Goal: Task Accomplishment & Management: Manage account settings

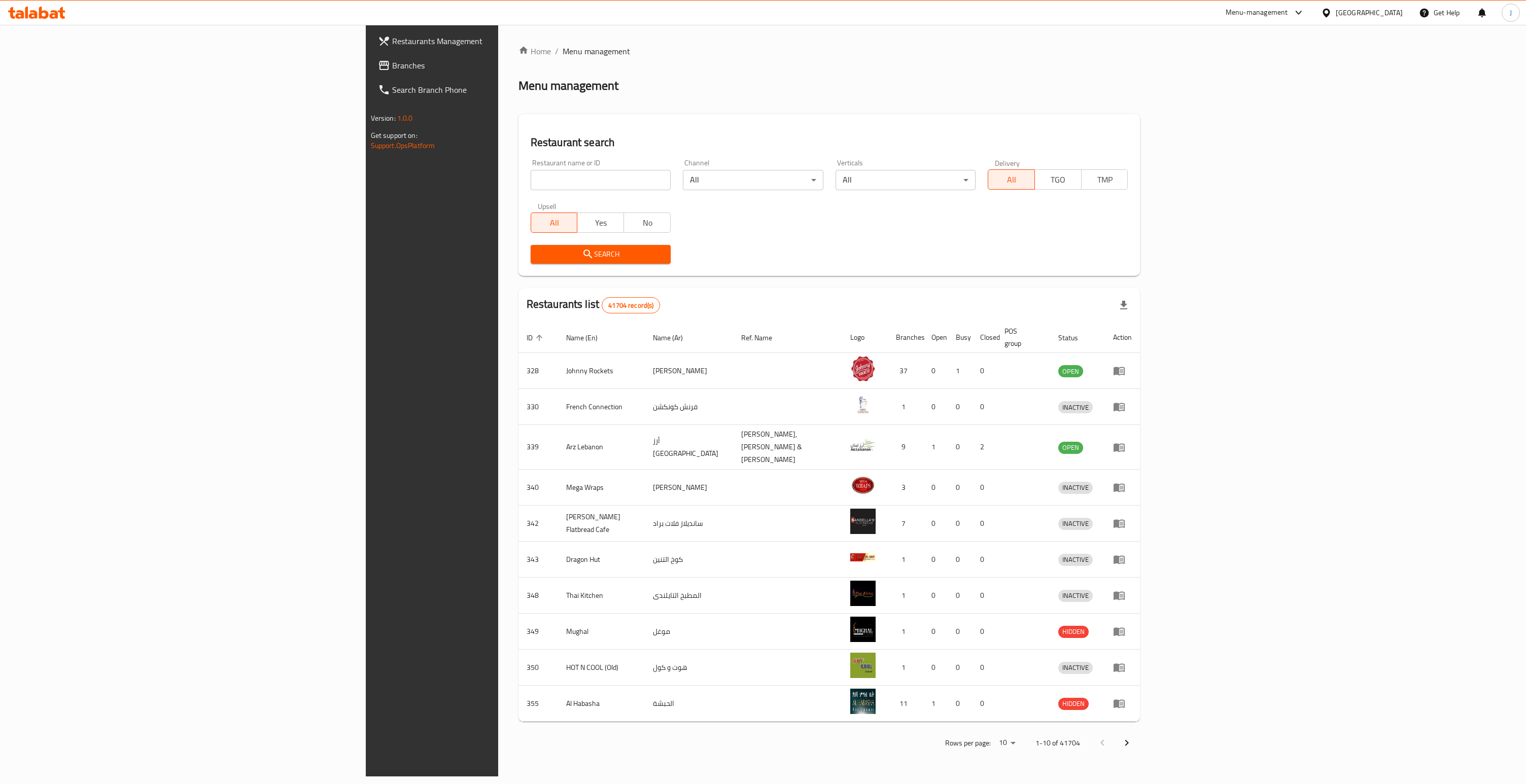
click at [1352, 8] on div "United Arab Emirates" at bounding box center [1369, 12] width 67 height 11
type input "iraq"
click at [1274, 81] on div "[GEOGRAPHIC_DATA]" at bounding box center [1293, 81] width 83 height 23
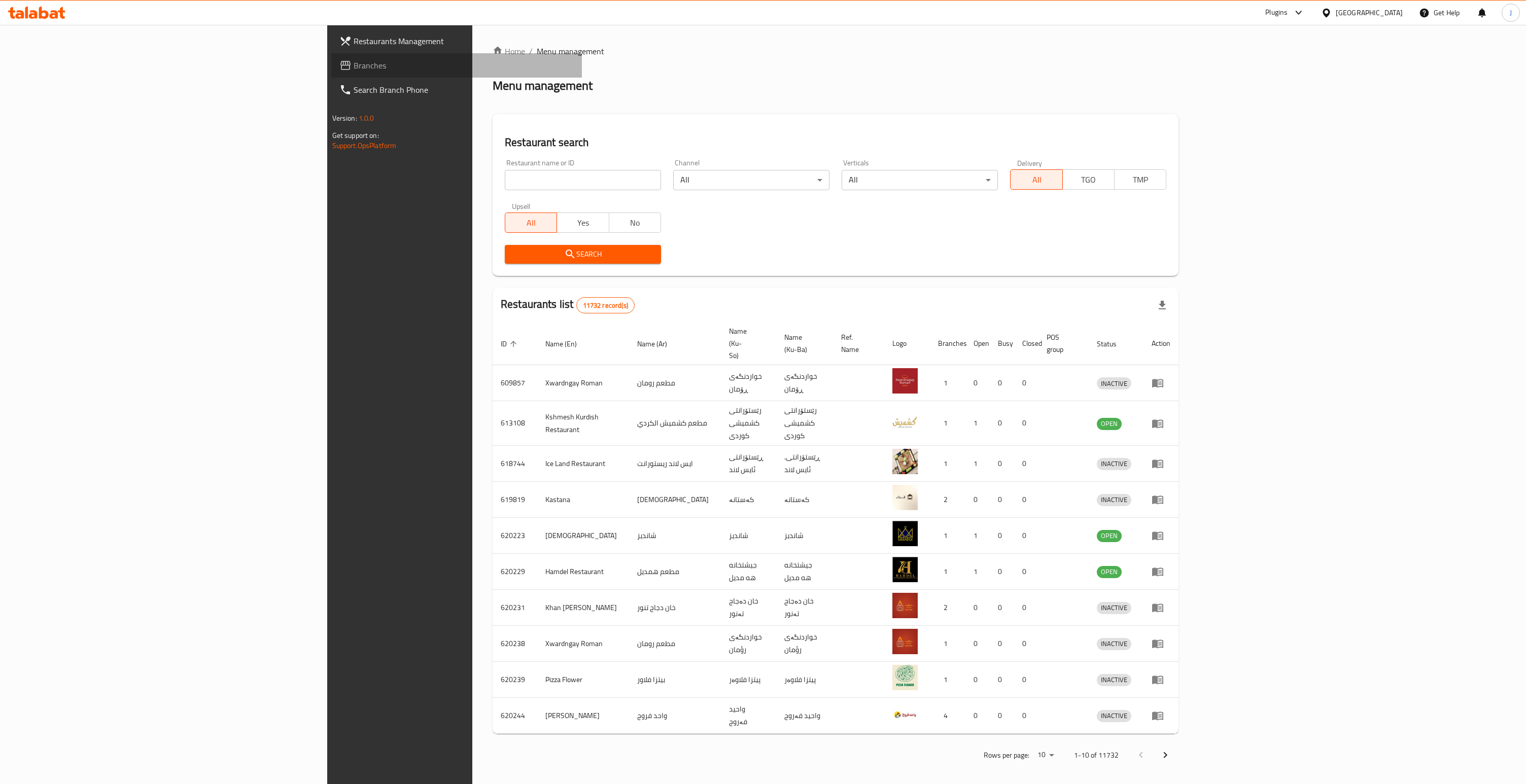
click at [331, 58] on link "Branches" at bounding box center [456, 65] width 251 height 25
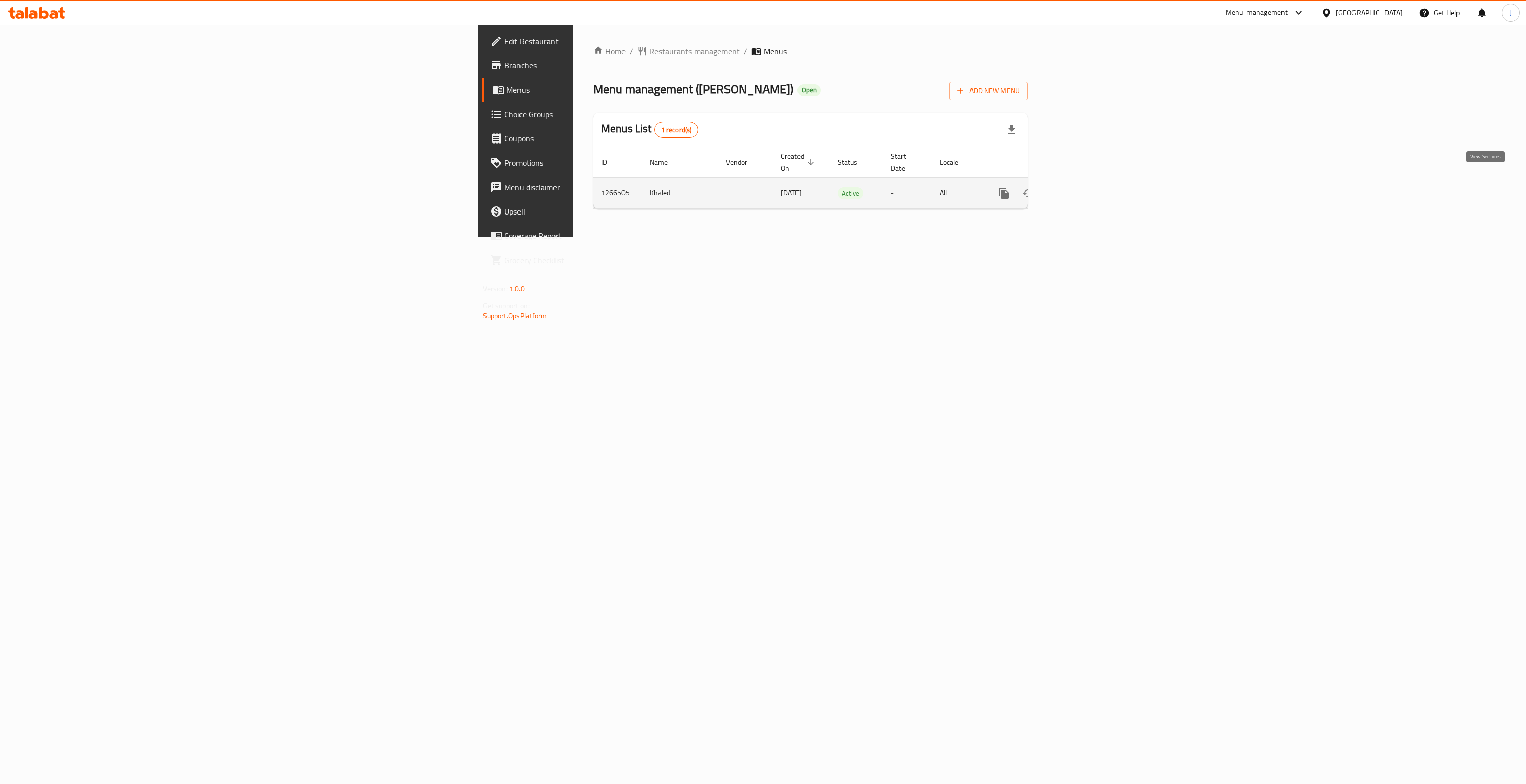
click at [1081, 189] on icon "enhanced table" at bounding box center [1077, 193] width 9 height 9
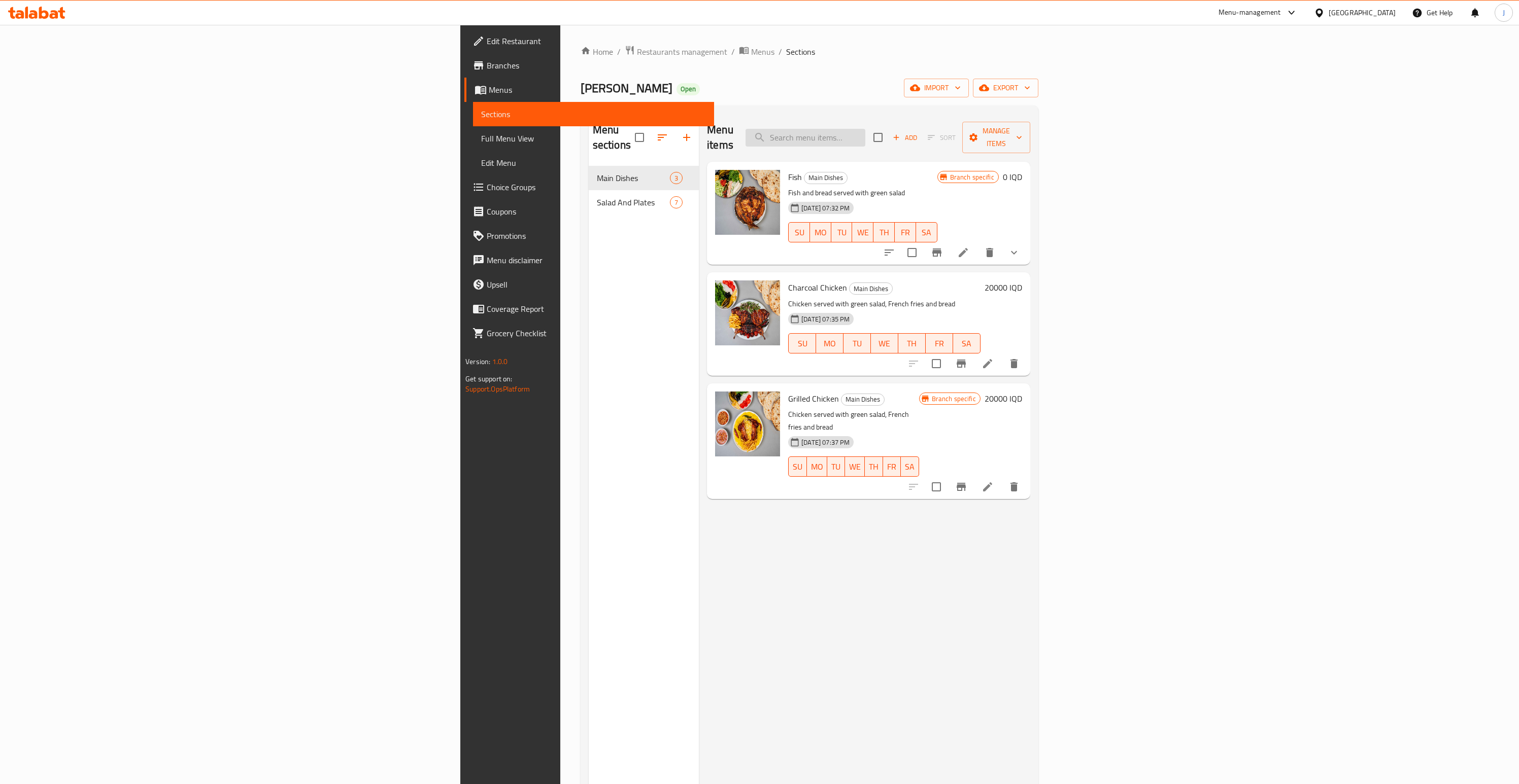
click at [865, 131] on input "search" at bounding box center [805, 137] width 120 height 17
paste input "Charcoal Chicken"
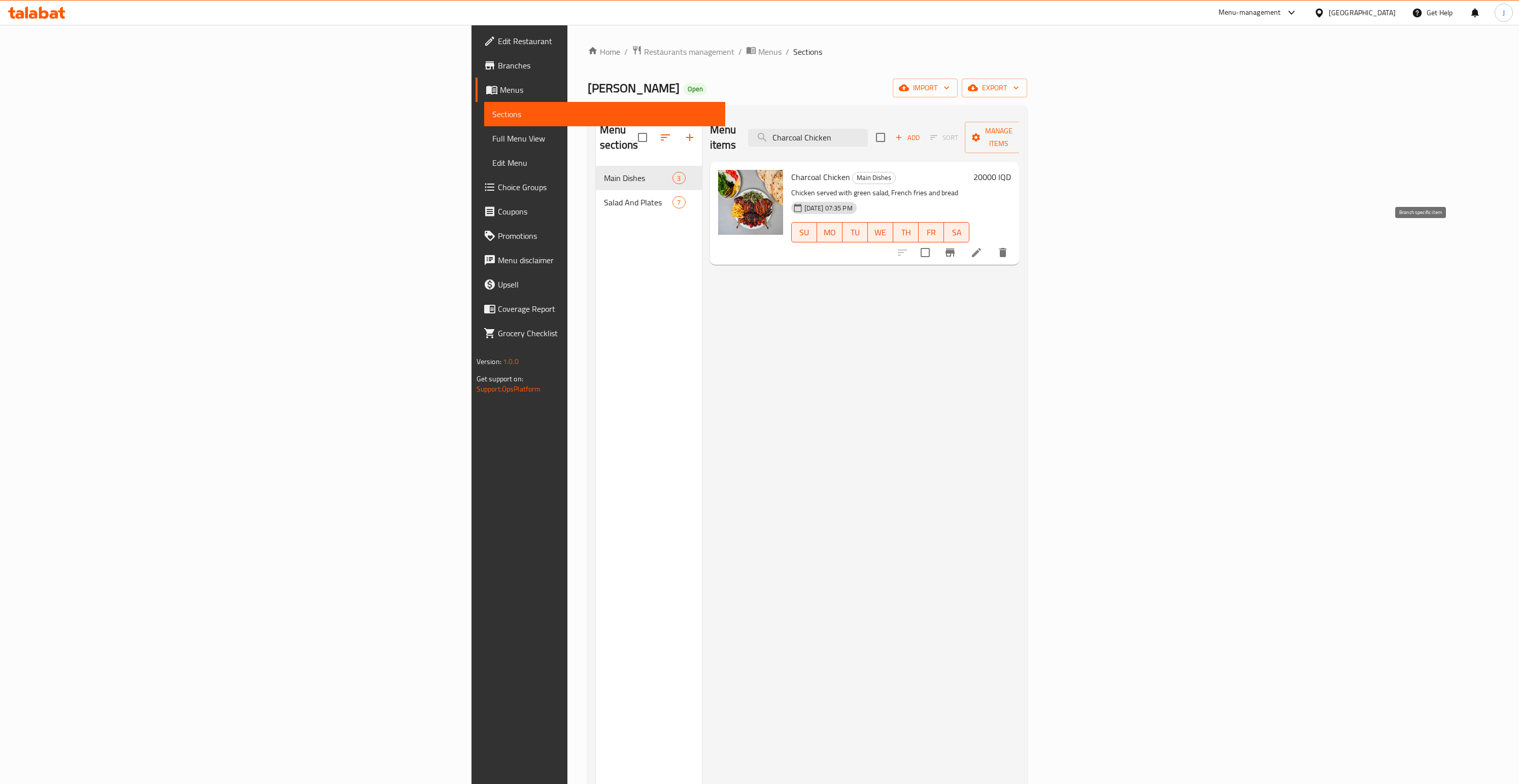
type input "Charcoal Chicken"
click at [956, 246] on icon "Branch-specific-item" at bounding box center [950, 252] width 12 height 12
click at [991, 244] on li at bounding box center [976, 253] width 28 height 18
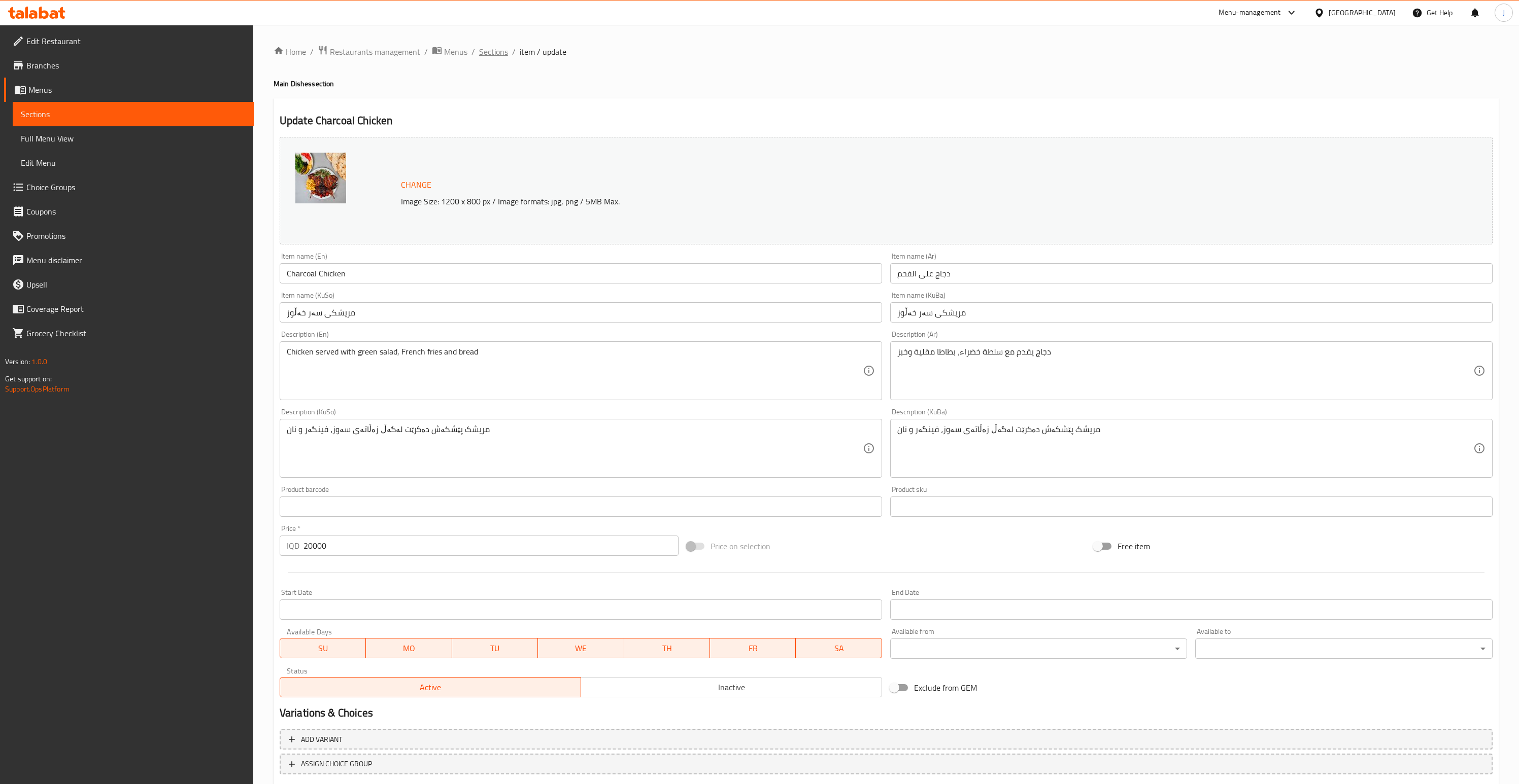
click at [503, 52] on span "Sections" at bounding box center [493, 52] width 29 height 12
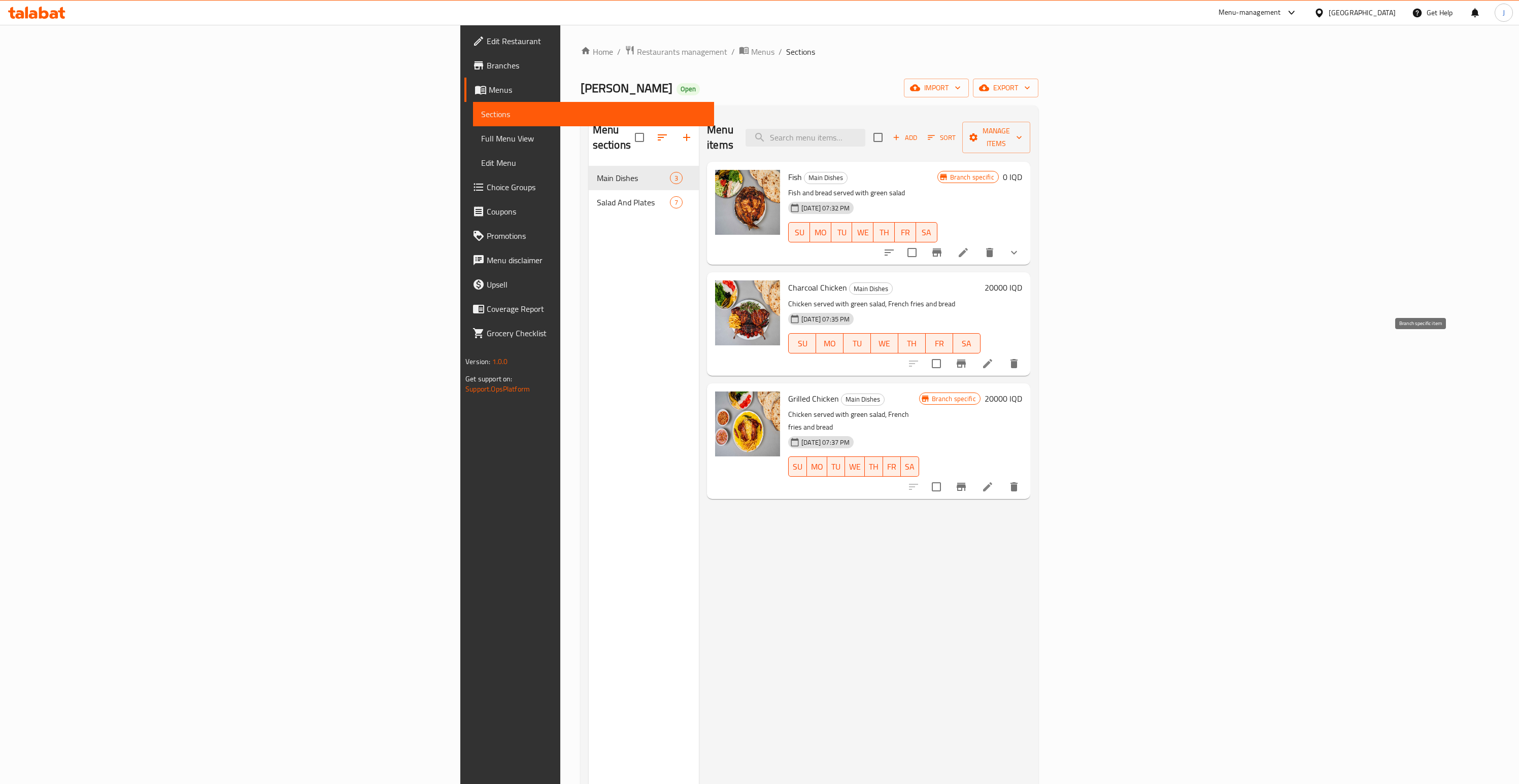
click at [965, 359] on icon "Branch-specific-item" at bounding box center [961, 363] width 9 height 8
click at [992, 359] on icon at bounding box center [987, 364] width 9 height 9
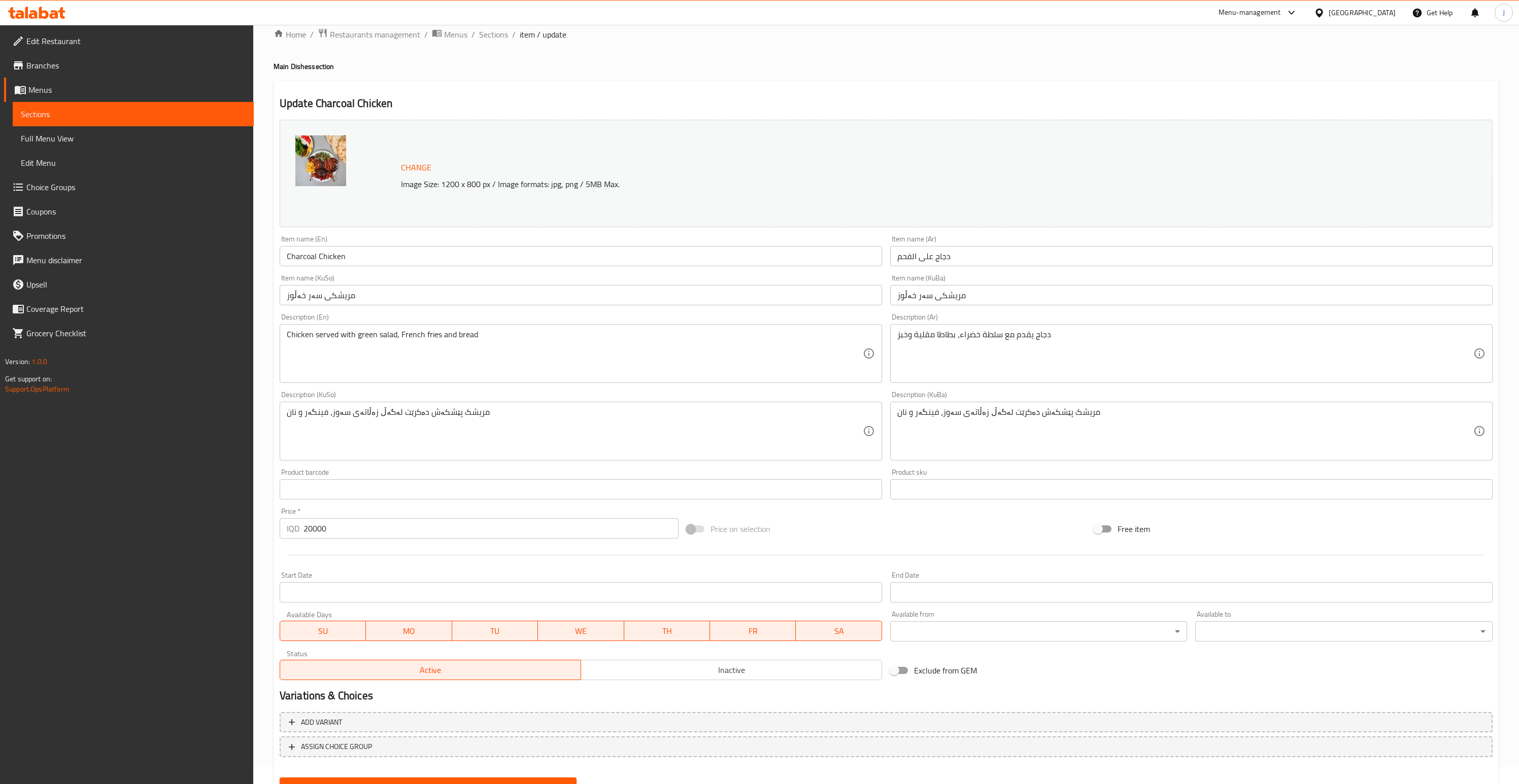
scroll to position [64, 0]
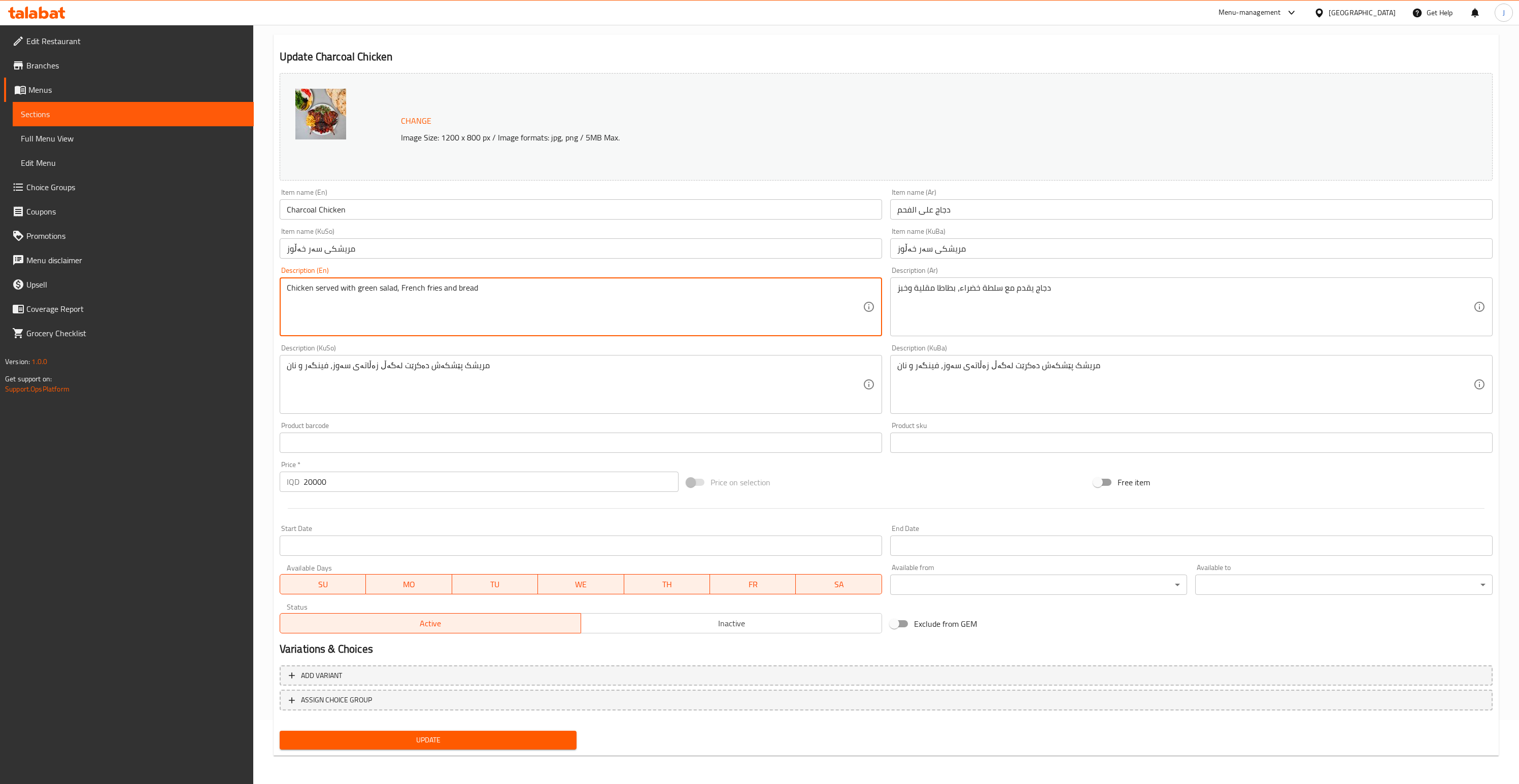
type textarea "Chicken served with green salad, French fries and bread"
click at [444, 742] on span "Update" at bounding box center [428, 741] width 281 height 13
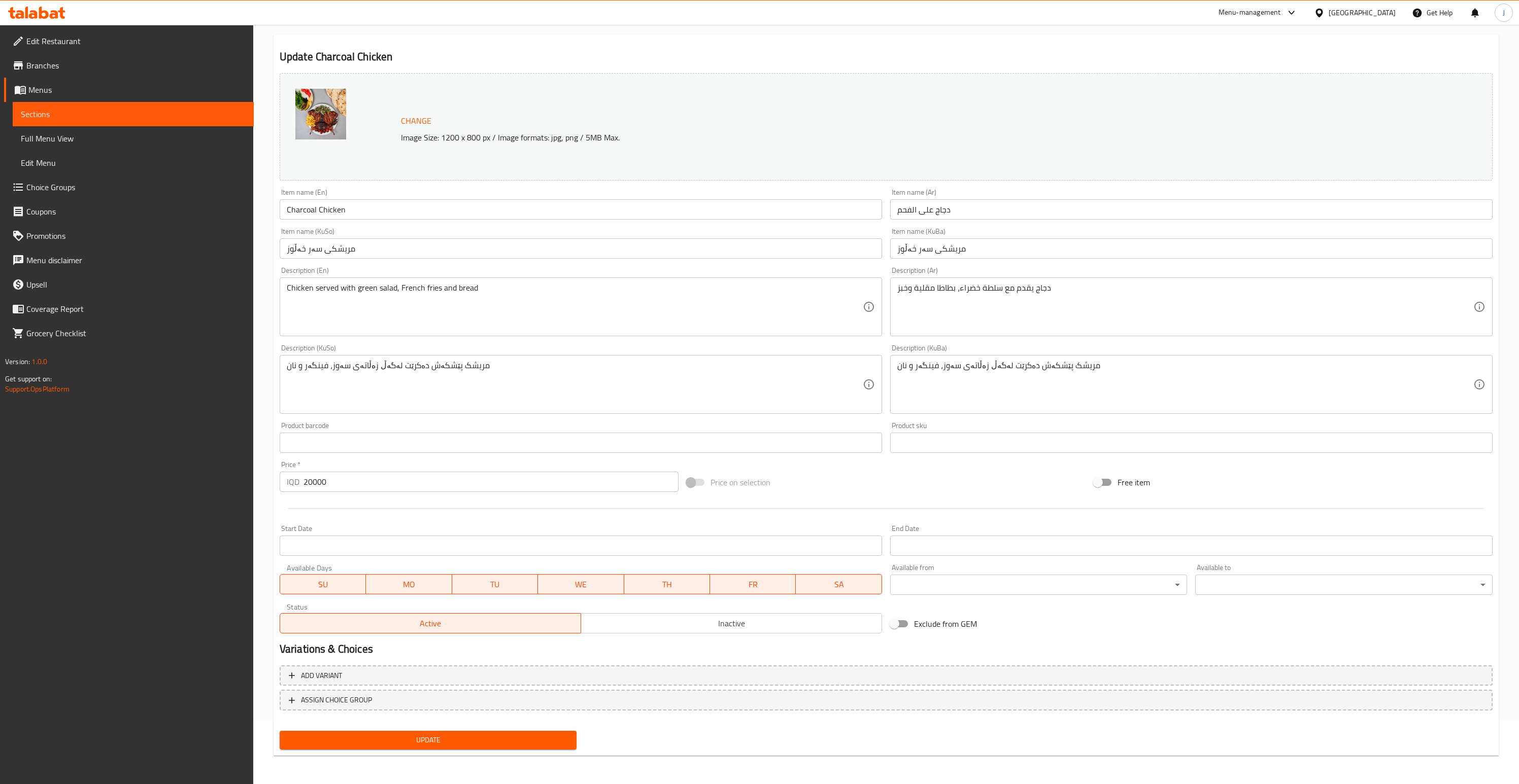
click at [63, 65] on span "Branches" at bounding box center [136, 65] width 219 height 12
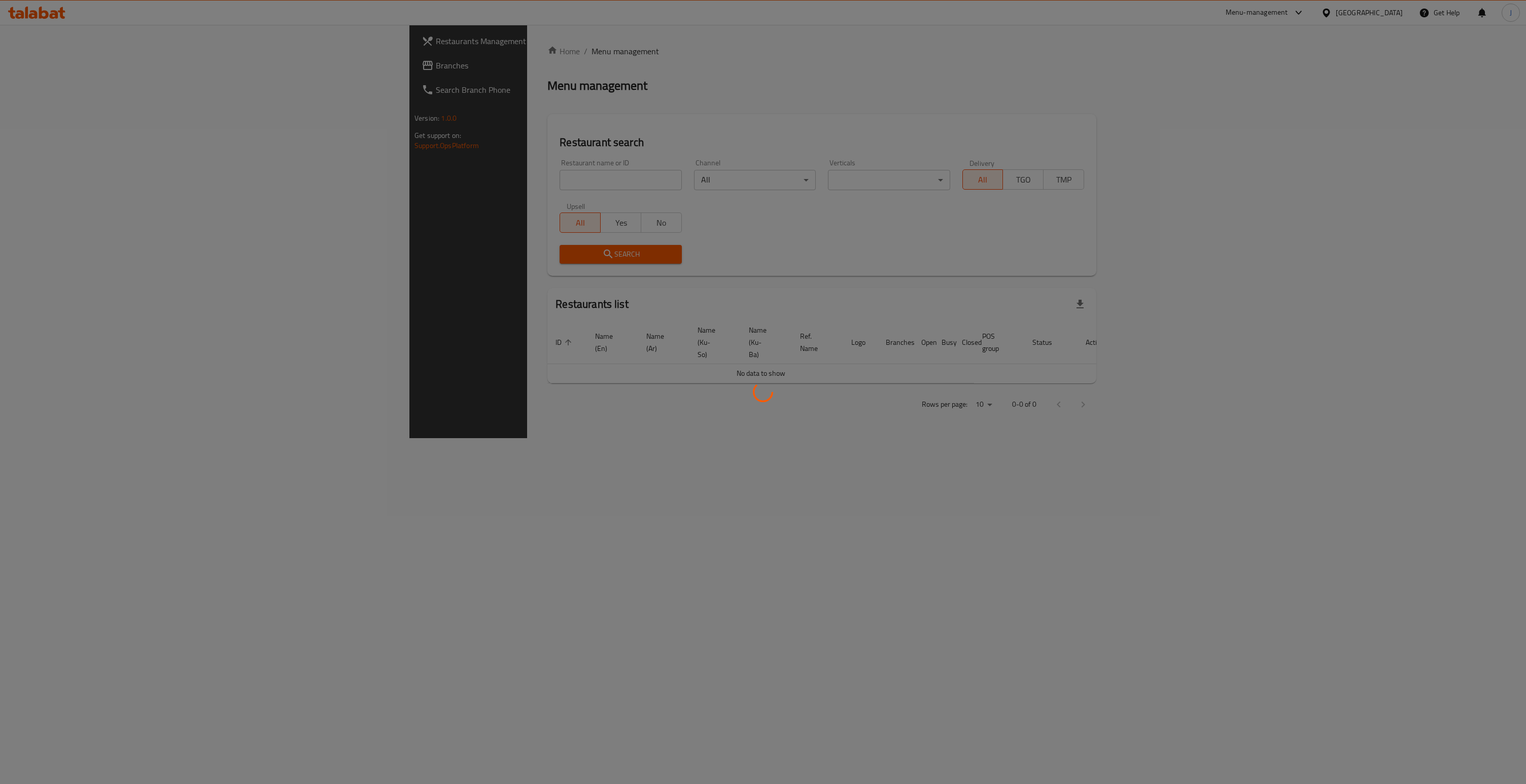
click at [127, 76] on div at bounding box center [763, 392] width 1526 height 784
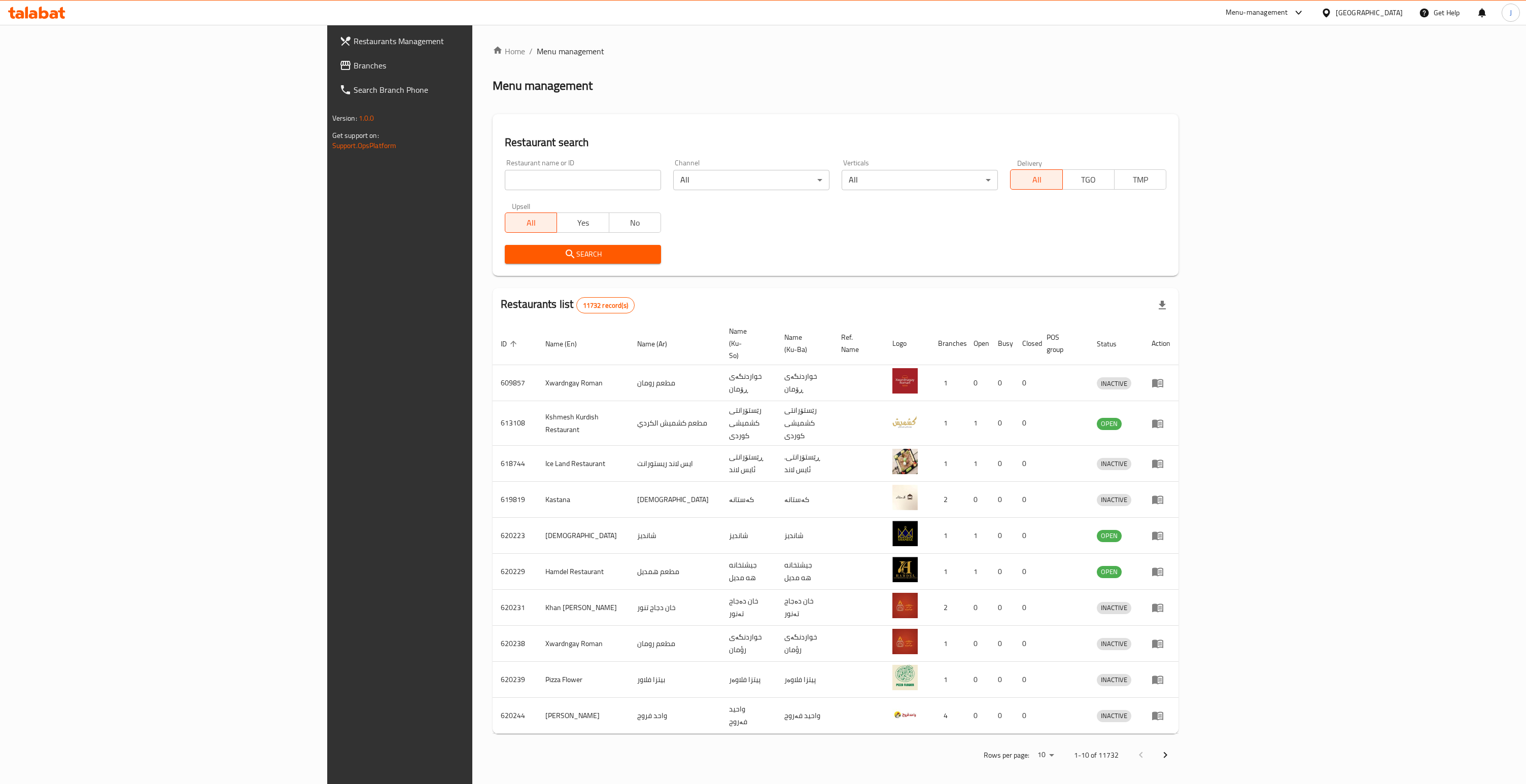
click at [354, 63] on span "Branches" at bounding box center [463, 65] width 220 height 12
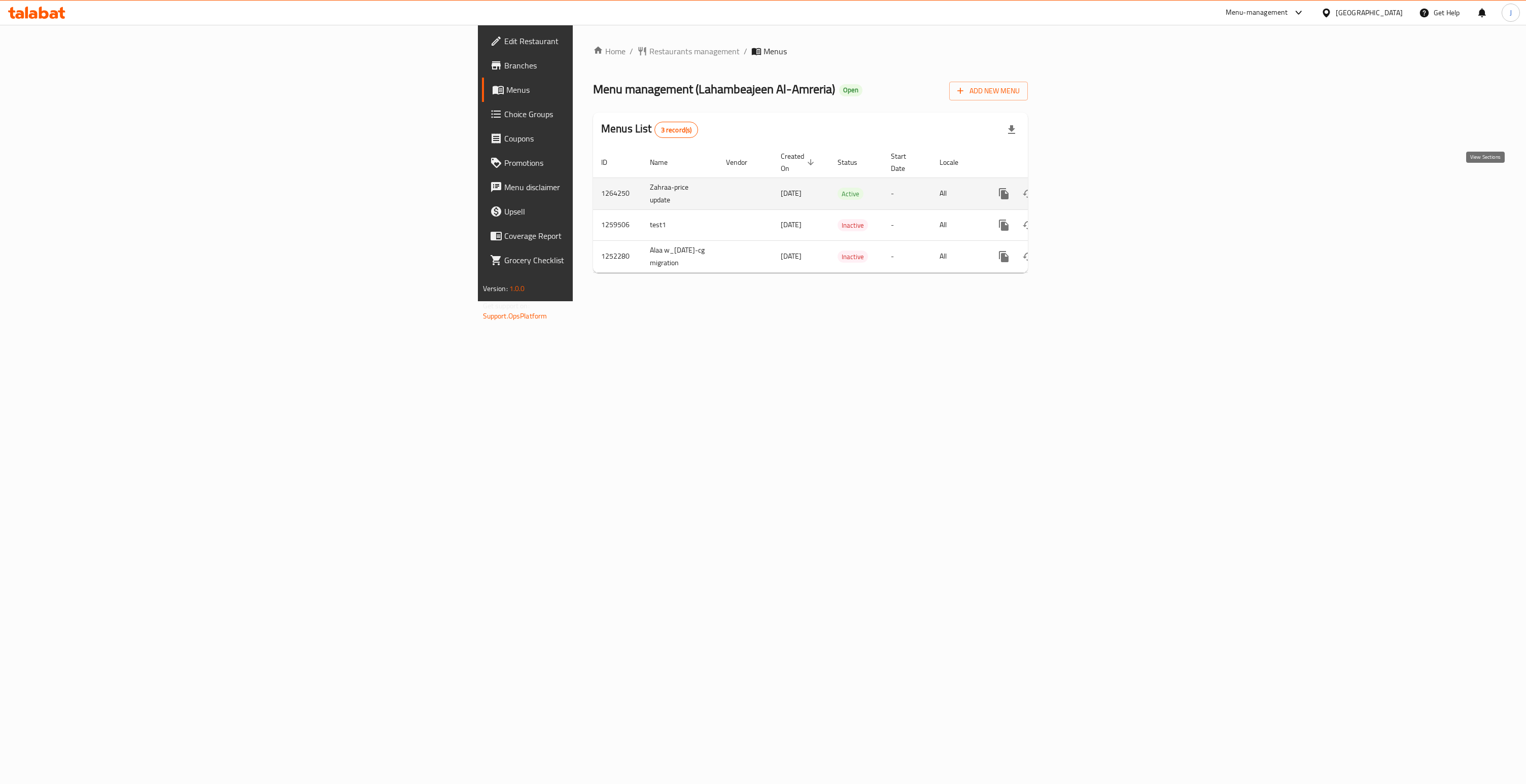
click at [1081, 189] on icon "enhanced table" at bounding box center [1077, 194] width 9 height 9
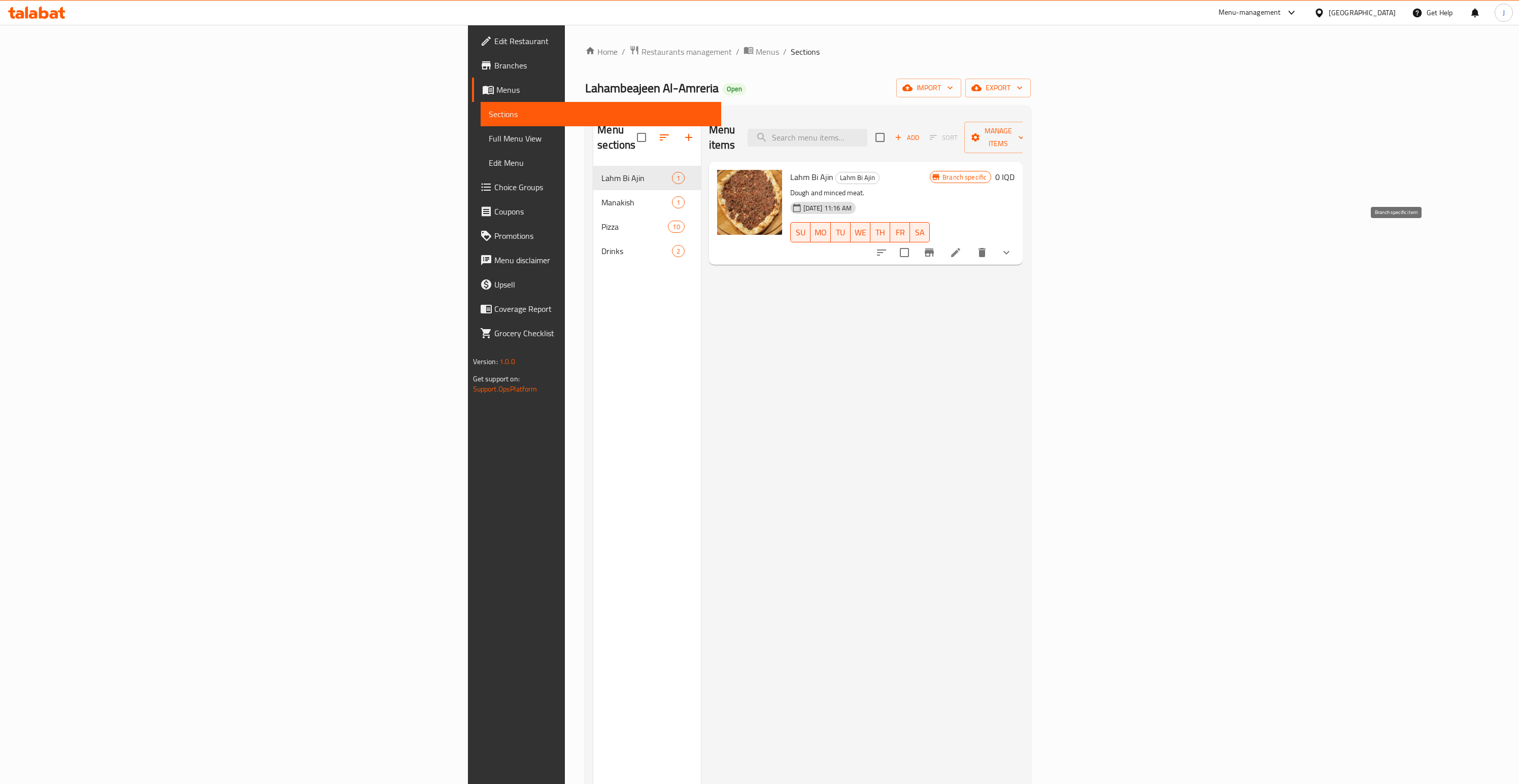
click at [934, 249] on icon "Branch-specific-item" at bounding box center [929, 253] width 9 height 8
click at [970, 244] on li at bounding box center [956, 253] width 28 height 18
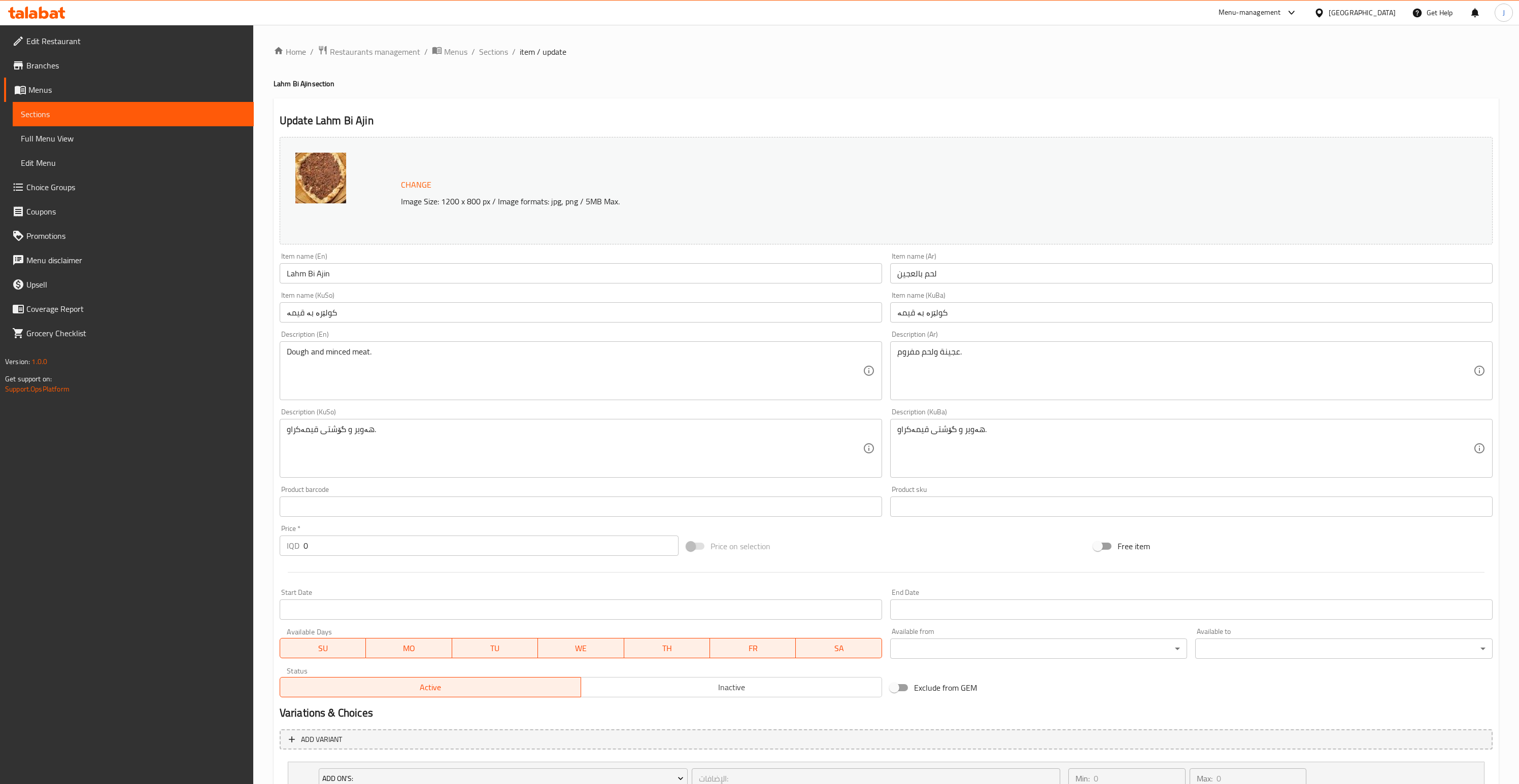
click at [567, 274] on input "Lahm Bi Ajin" at bounding box center [581, 273] width 603 height 20
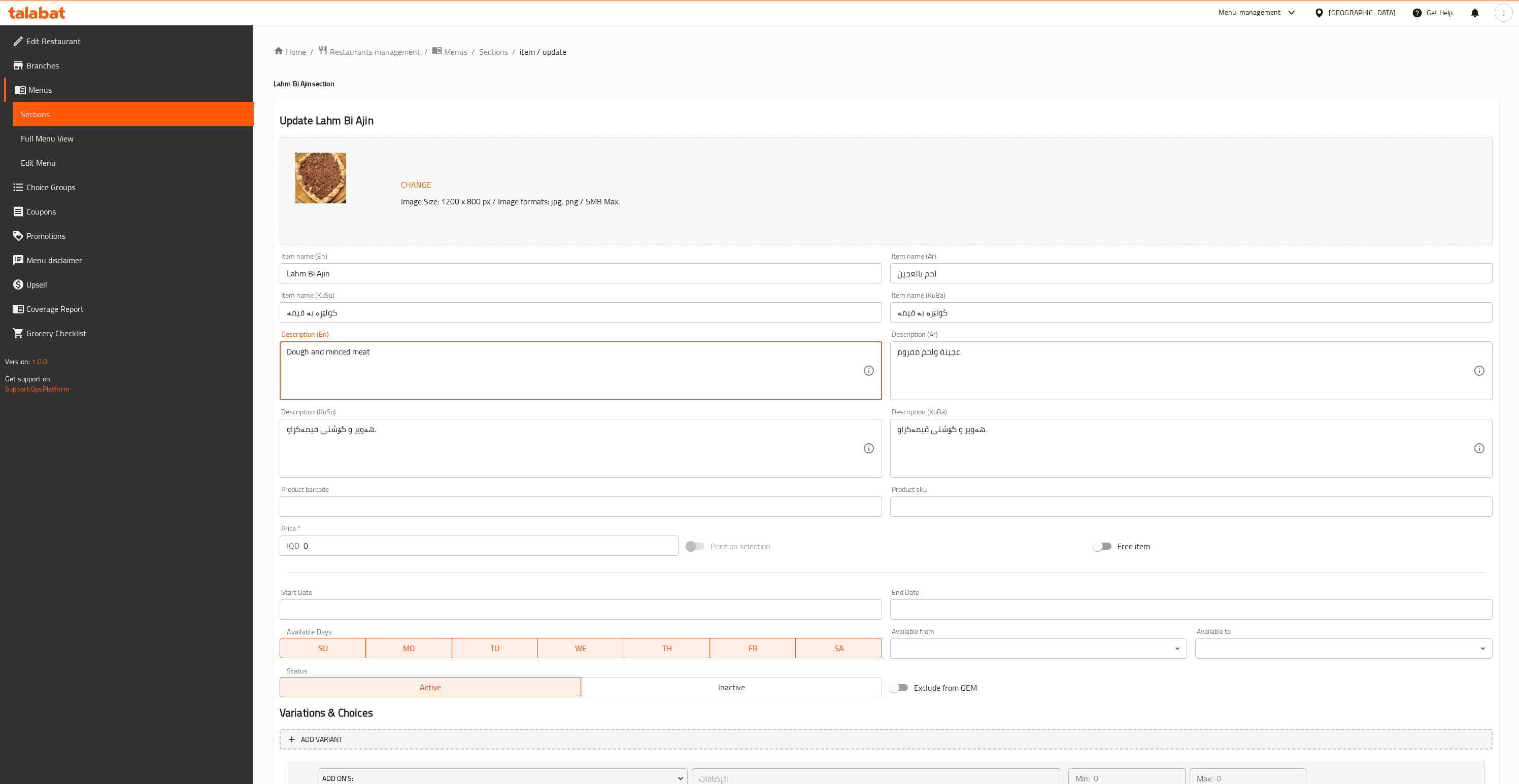
type textarea "Dough and minced meat"
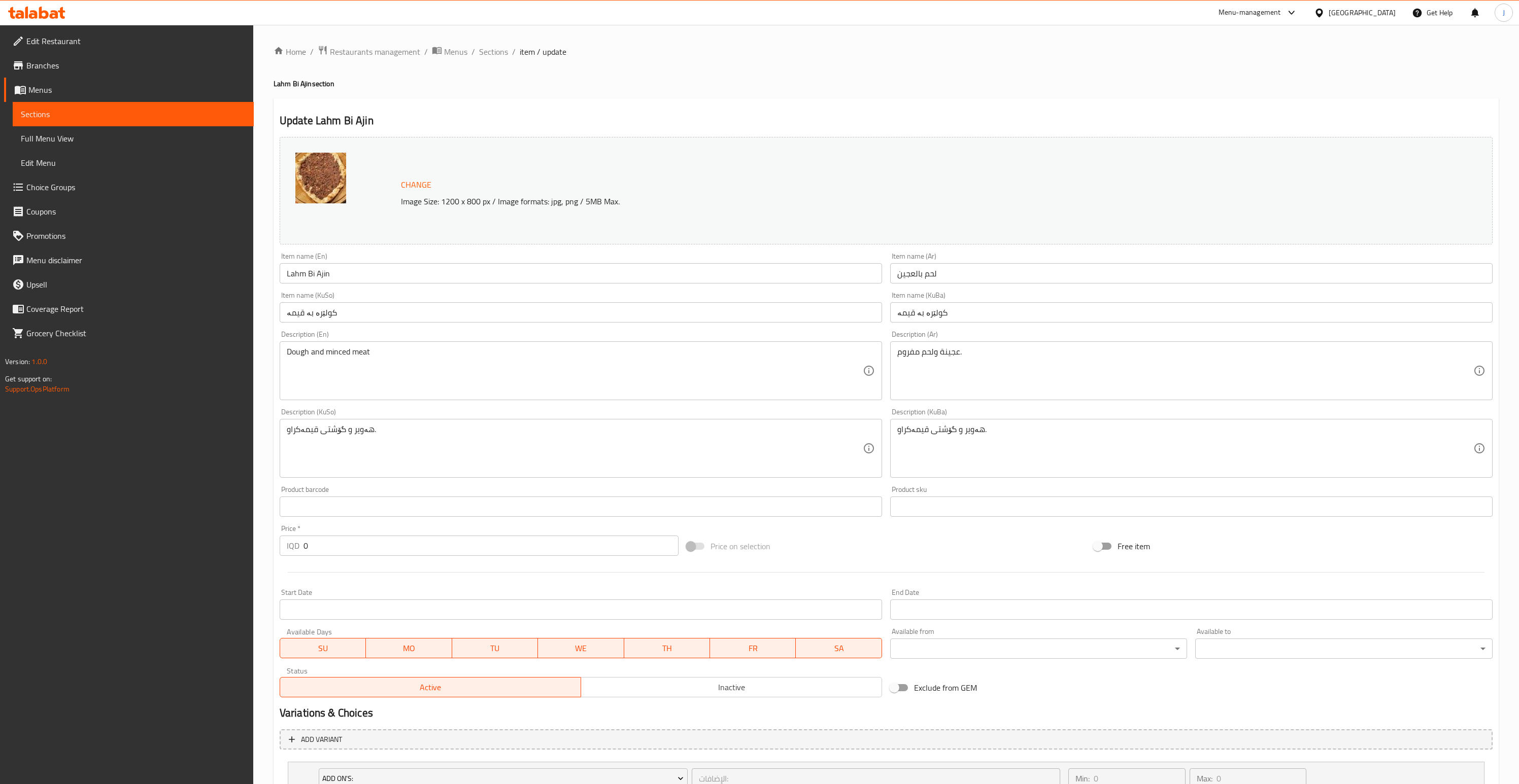
scroll to position [171, 0]
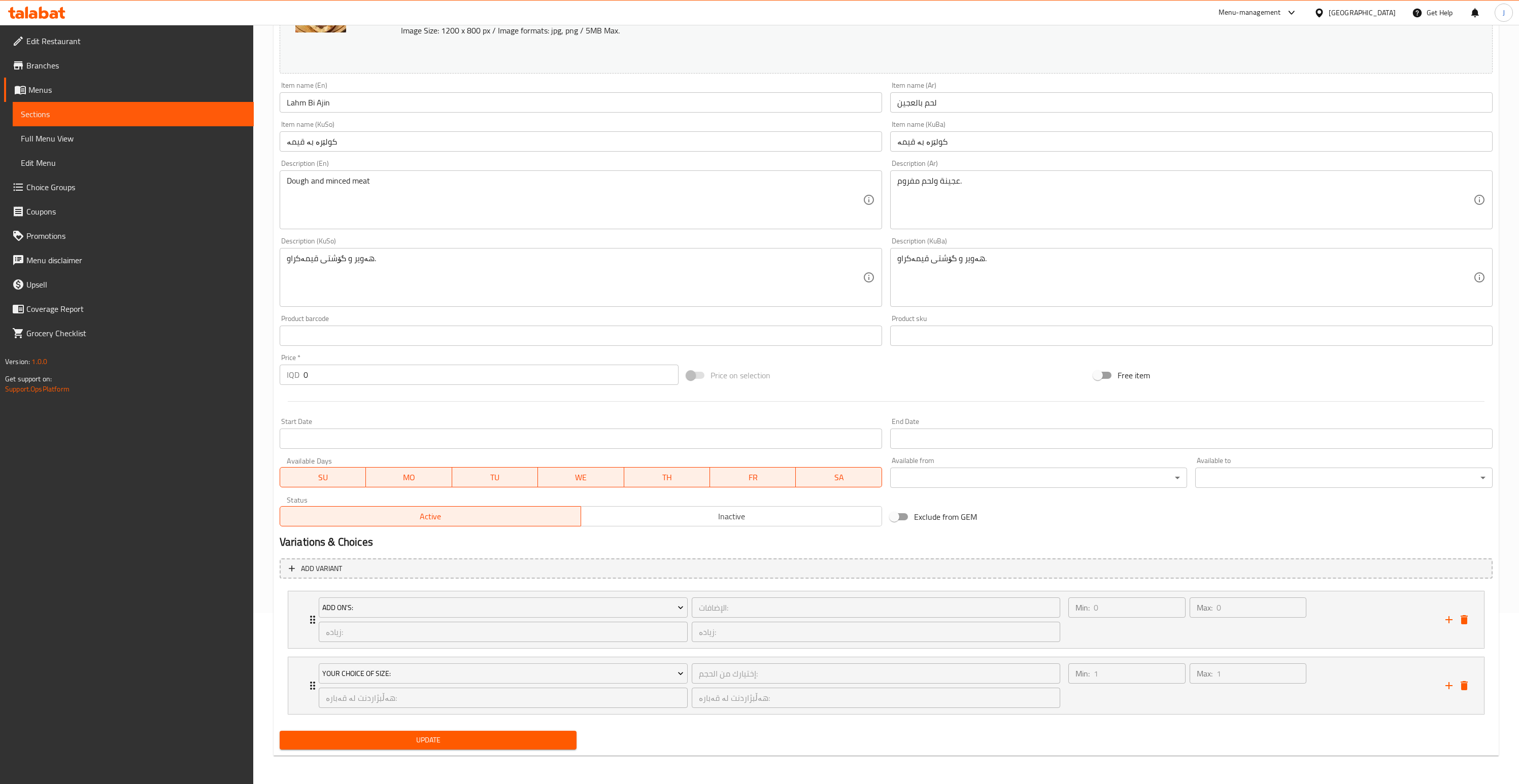
click at [499, 745] on span "Update" at bounding box center [428, 741] width 281 height 13
click at [39, 93] on span "Menus" at bounding box center [137, 89] width 217 height 12
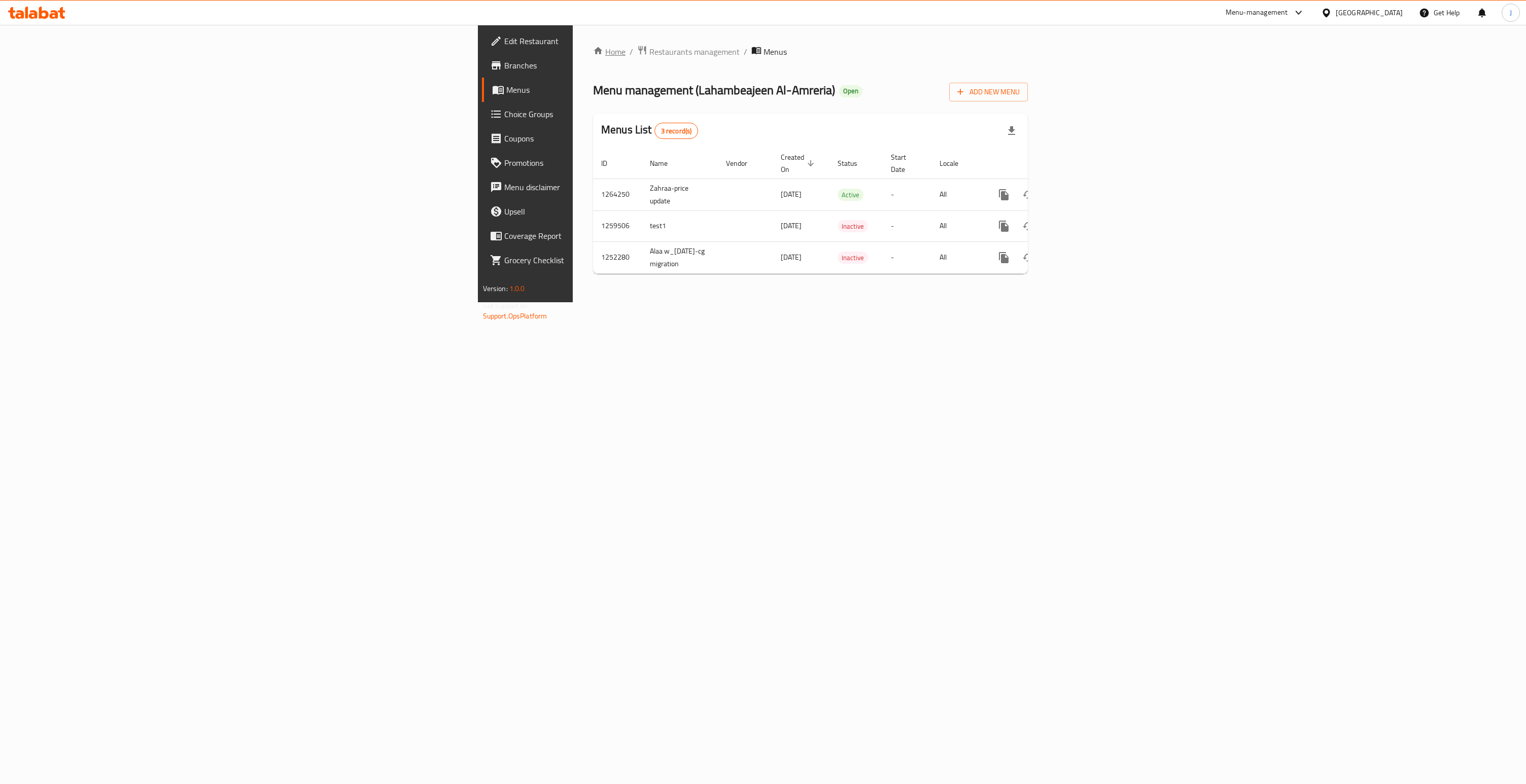
click at [593, 48] on link "Home" at bounding box center [609, 52] width 32 height 12
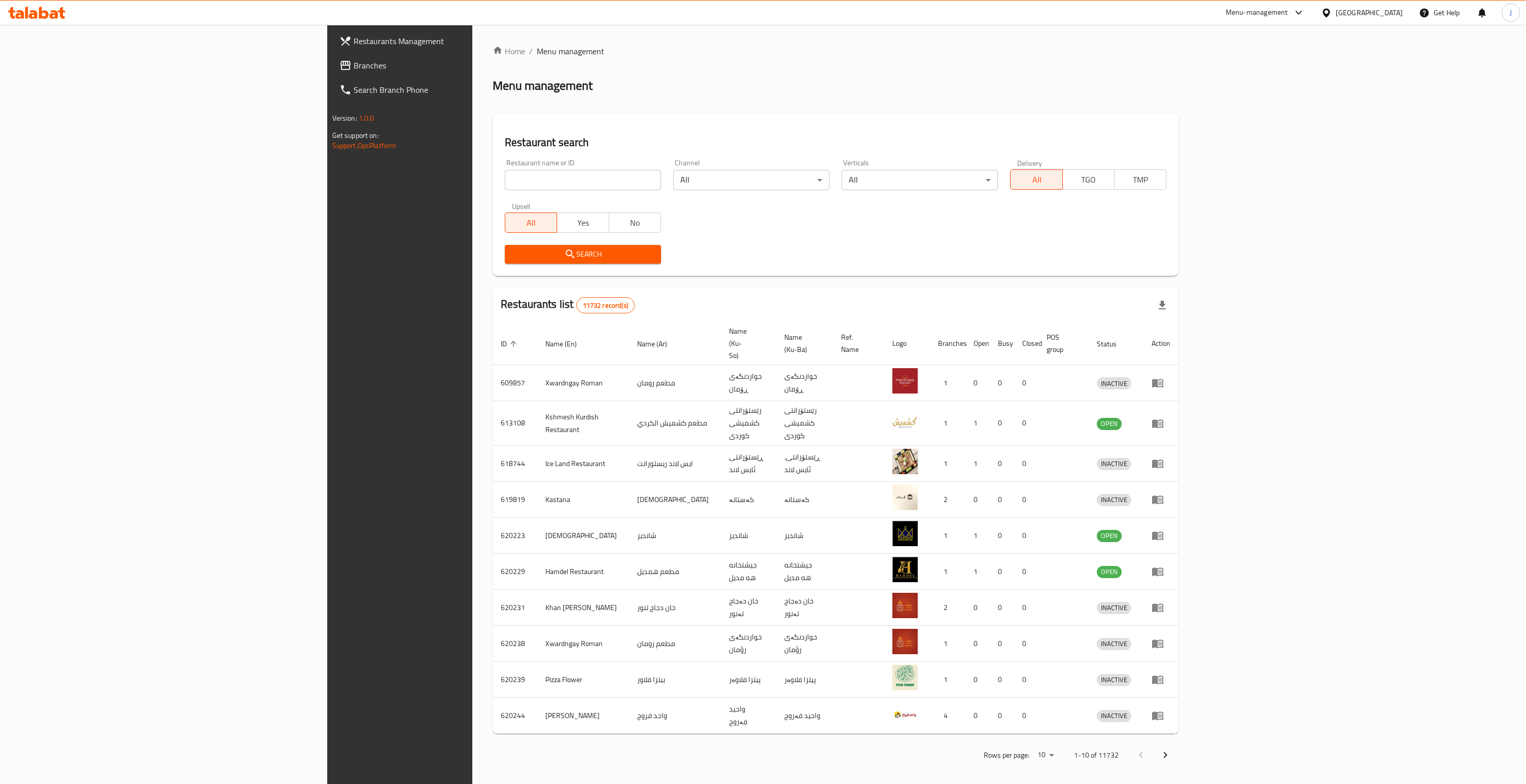
click at [354, 67] on span "Branches" at bounding box center [463, 65] width 220 height 12
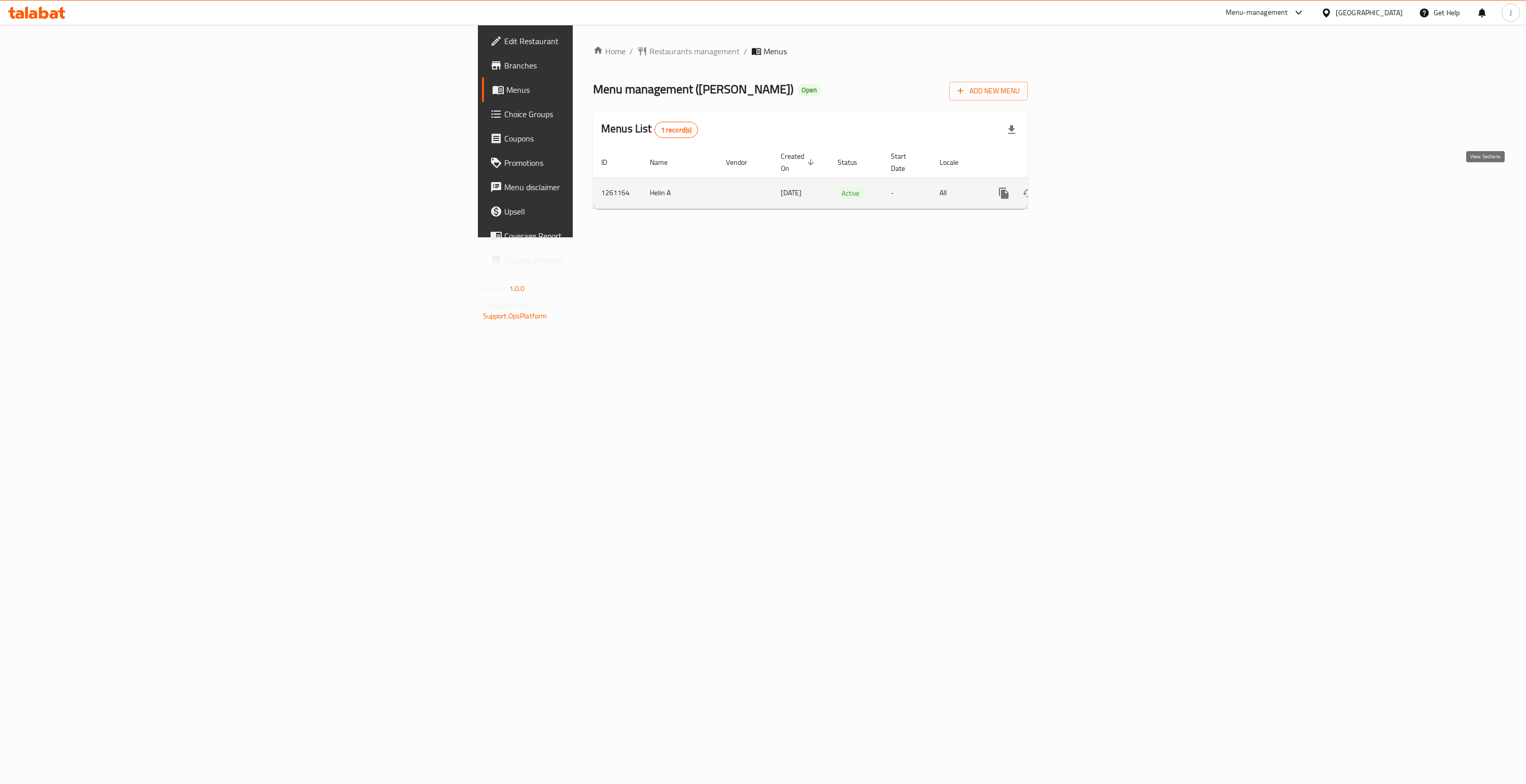
click at [1083, 187] on icon "enhanced table" at bounding box center [1077, 193] width 12 height 12
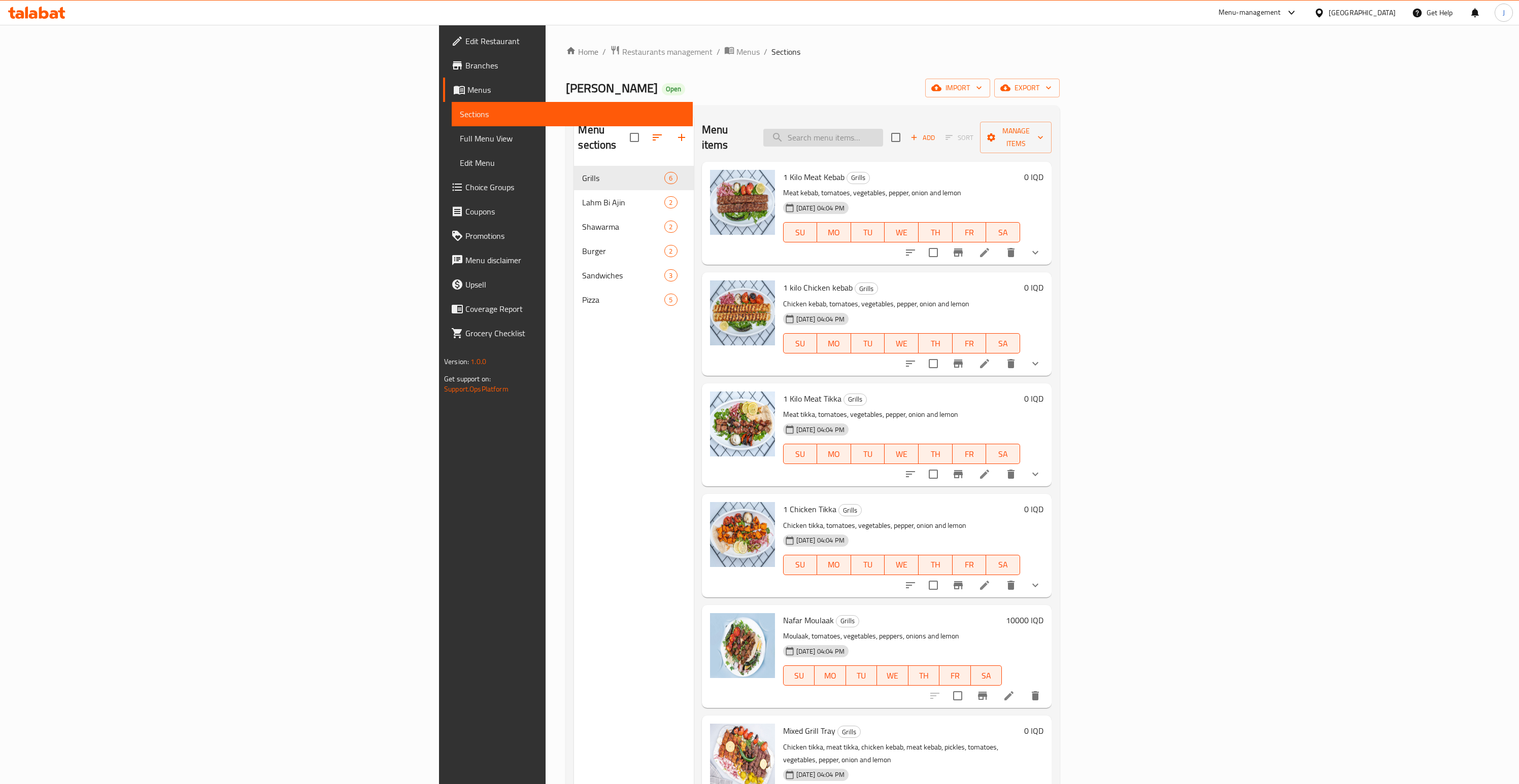
click at [883, 129] on input "search" at bounding box center [823, 137] width 120 height 17
paste input "1 Kilo Meat Kebab"
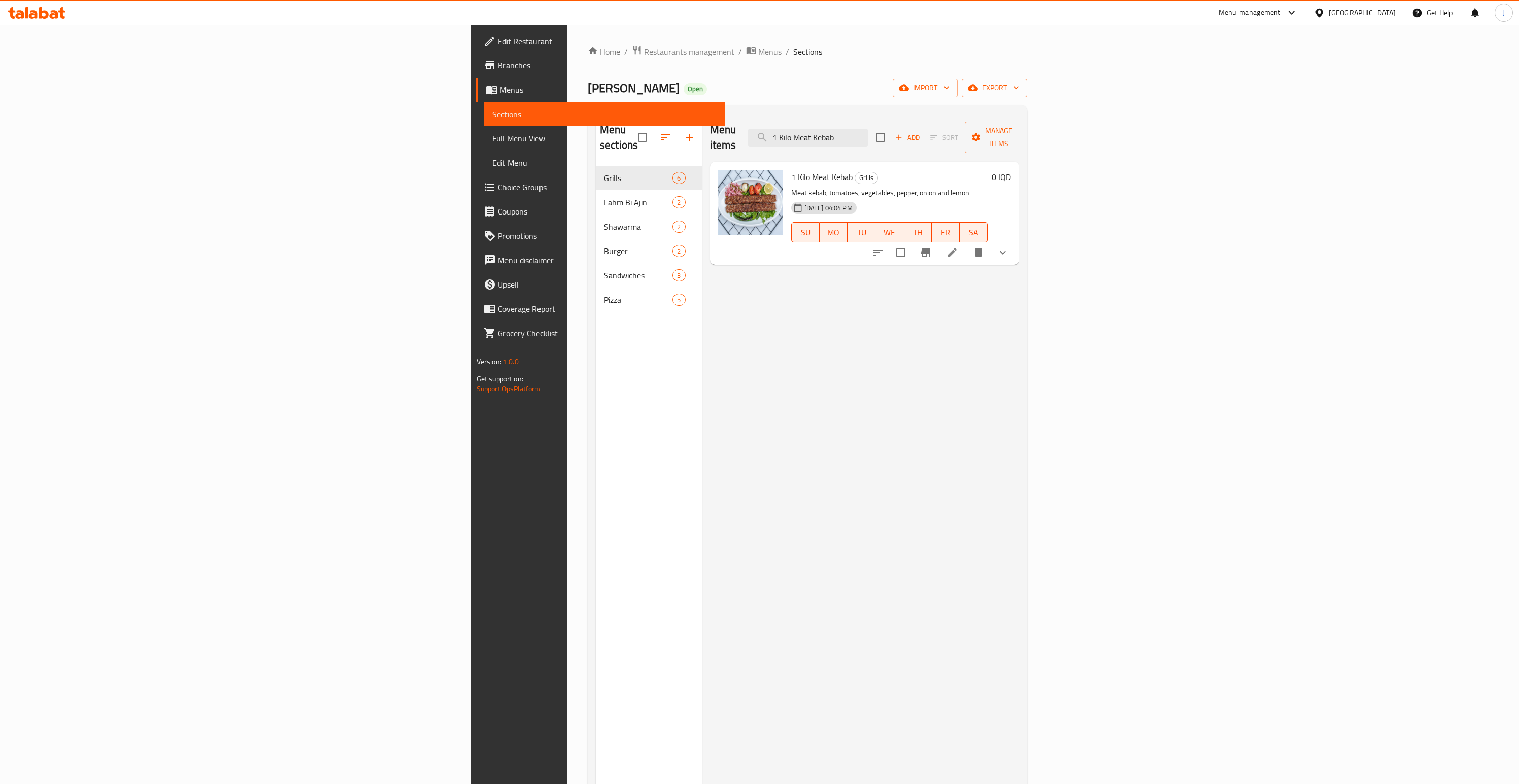
type input "1 Kilo Meat Kebab"
click at [966, 244] on li at bounding box center [952, 253] width 28 height 18
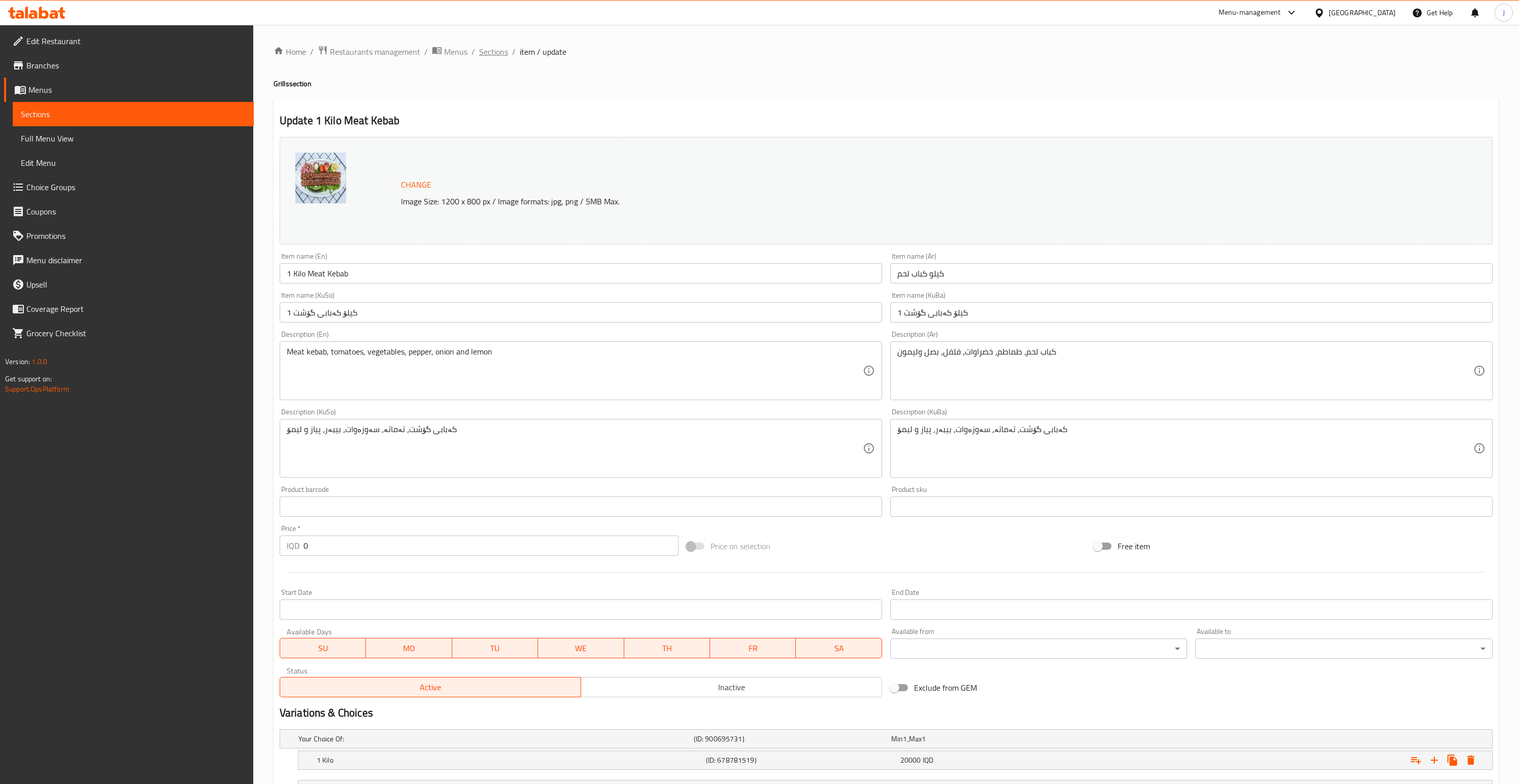
click at [500, 52] on span "Sections" at bounding box center [493, 52] width 29 height 12
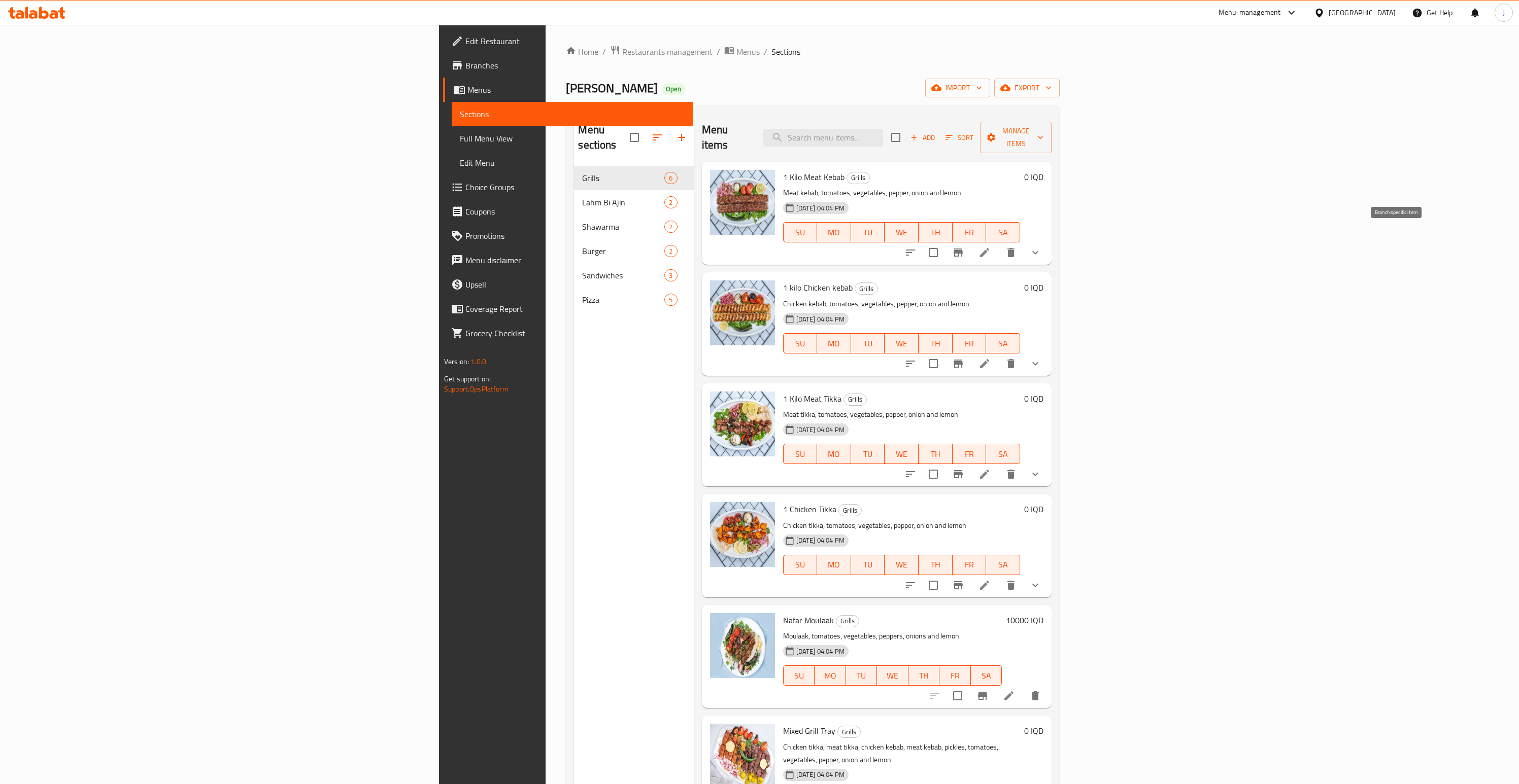
click at [963, 249] on icon "Branch-specific-item" at bounding box center [958, 253] width 9 height 8
click at [883, 133] on input "search" at bounding box center [823, 137] width 120 height 17
paste input "Chicken Pizza"
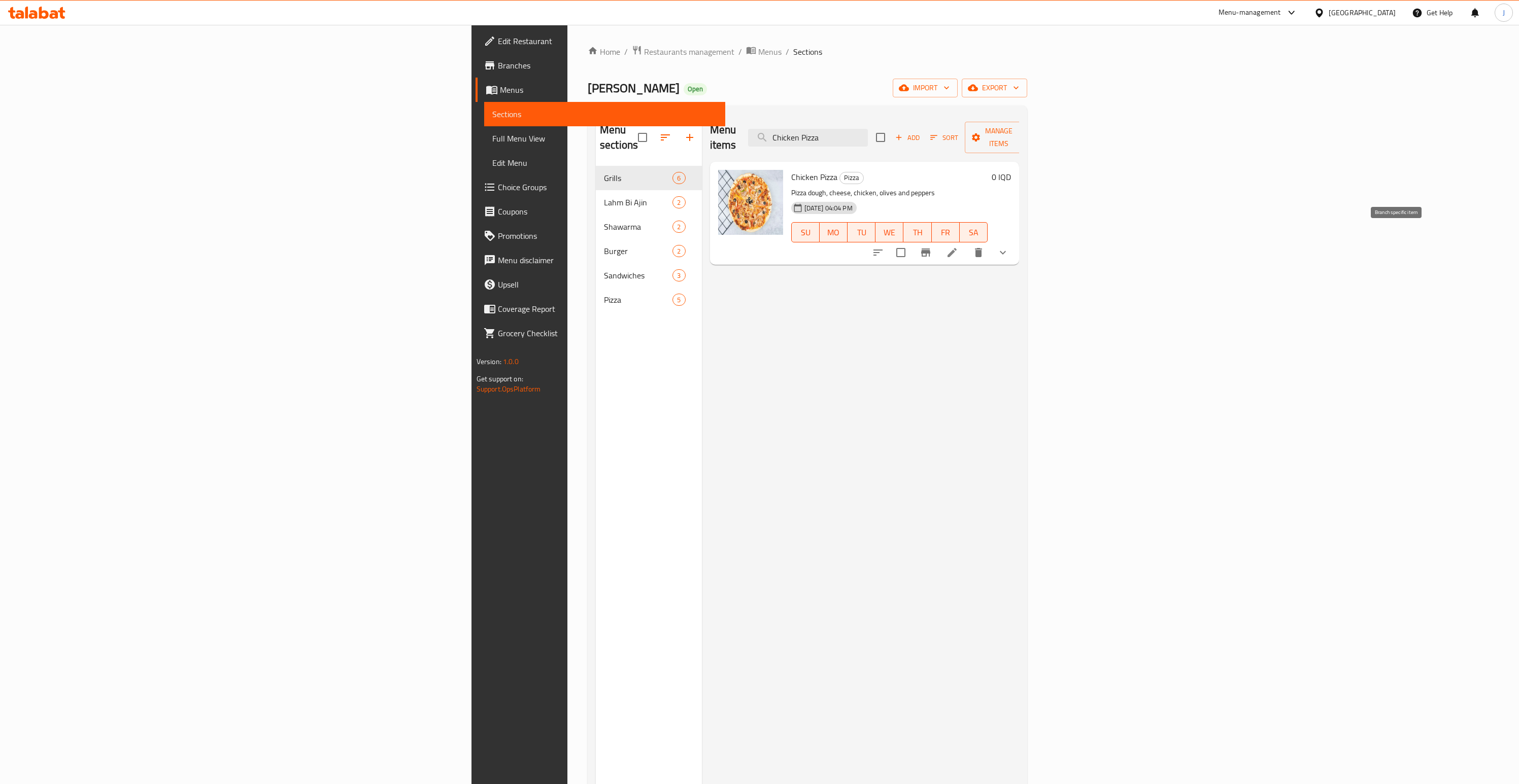
type input "Chicken Pizza"
click at [930, 249] on icon "Branch-specific-item" at bounding box center [925, 253] width 9 height 8
click at [1009, 246] on icon "show more" at bounding box center [1002, 252] width 12 height 12
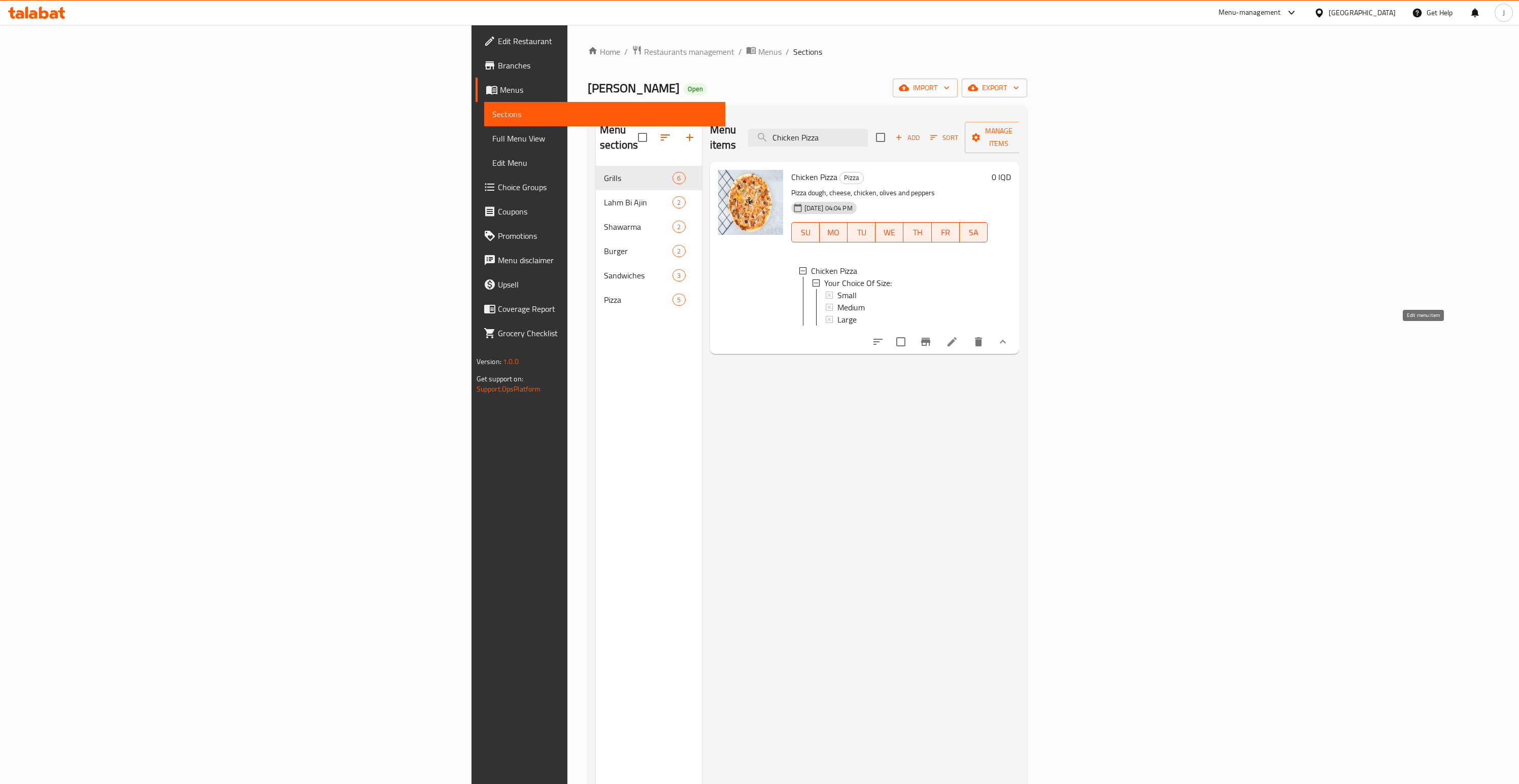
click at [958, 336] on icon at bounding box center [952, 342] width 12 height 12
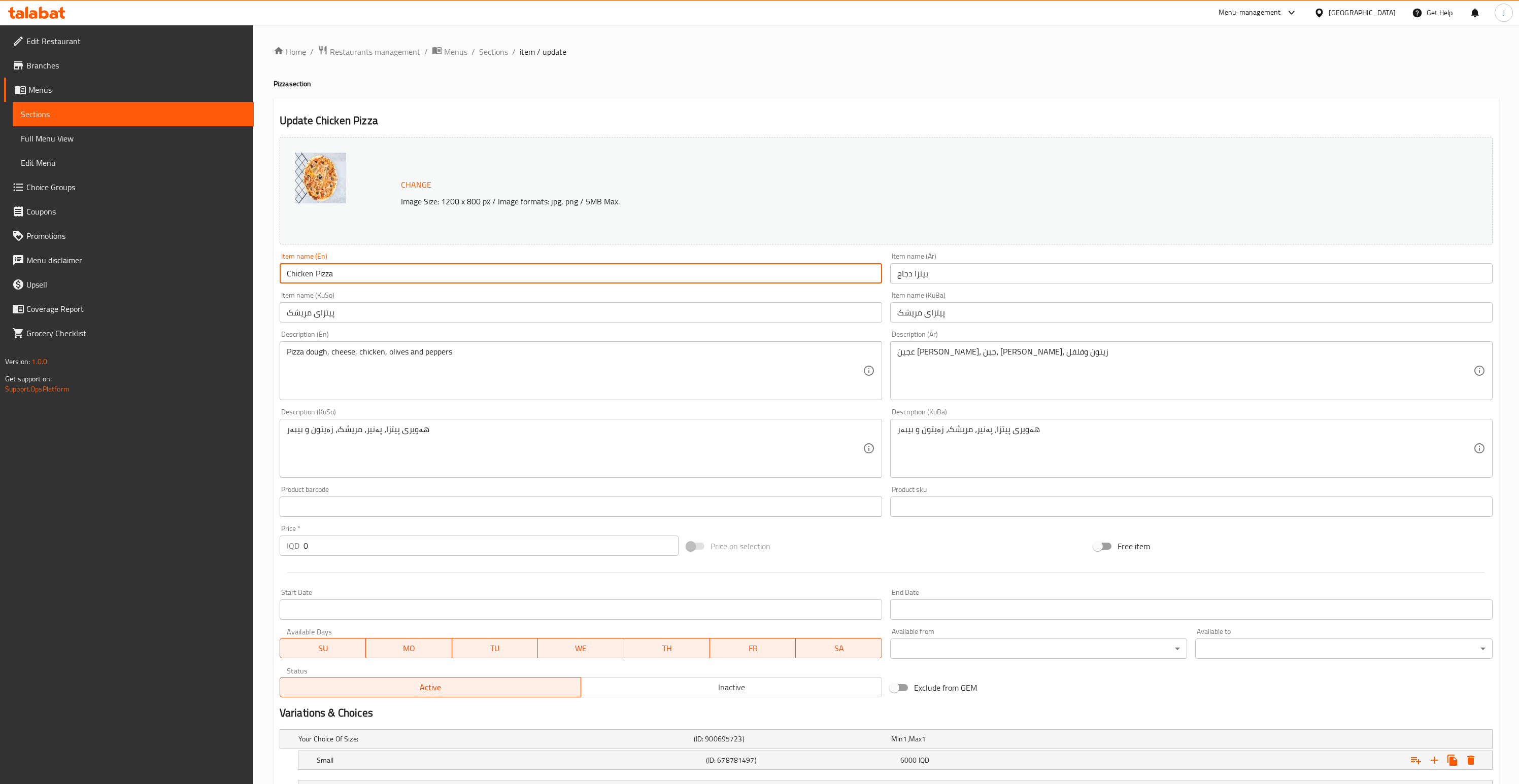
click at [520, 278] on input "Chicken Pizza" at bounding box center [581, 273] width 603 height 20
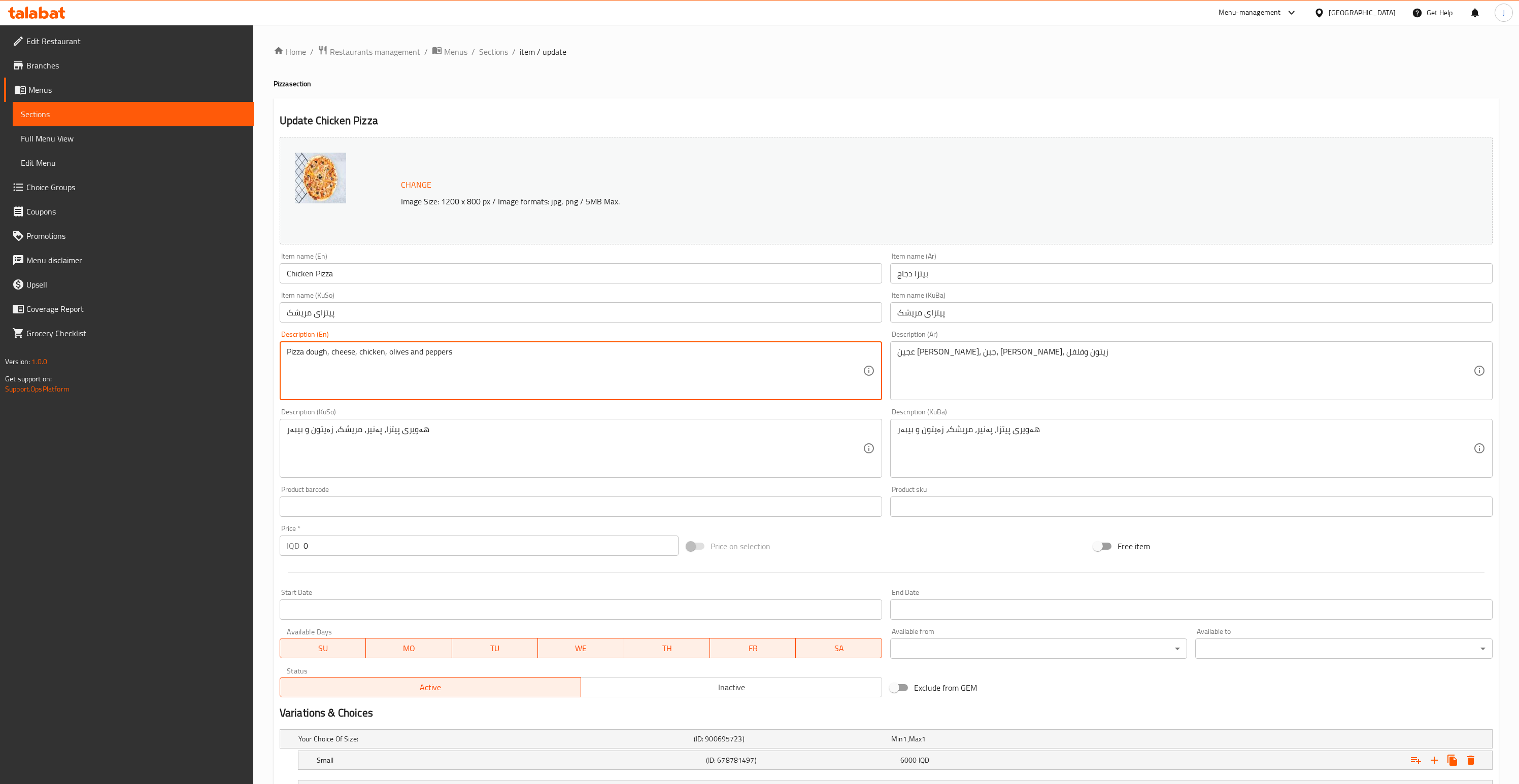
drag, startPoint x: 289, startPoint y: 350, endPoint x: 282, endPoint y: 350, distance: 7.0
click at [282, 350] on div "Pizza dough, cheese, chicken, olives and peppers Description (En)" at bounding box center [581, 370] width 603 height 59
click at [466, 349] on textarea "Pizza dough, cheese, chicken, olives and peppers" at bounding box center [574, 371] width 576 height 48
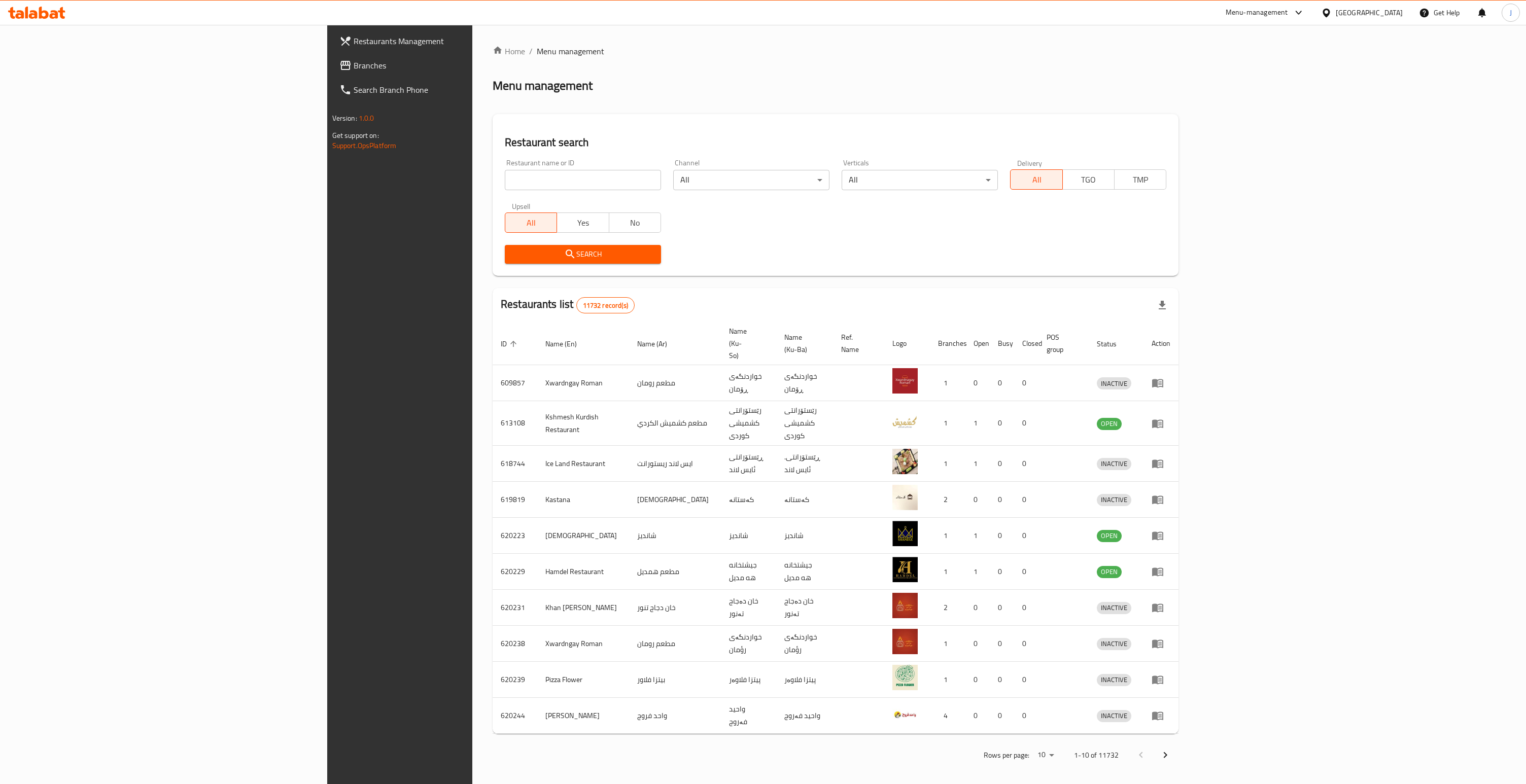
click at [354, 65] on span "Branches" at bounding box center [463, 65] width 220 height 12
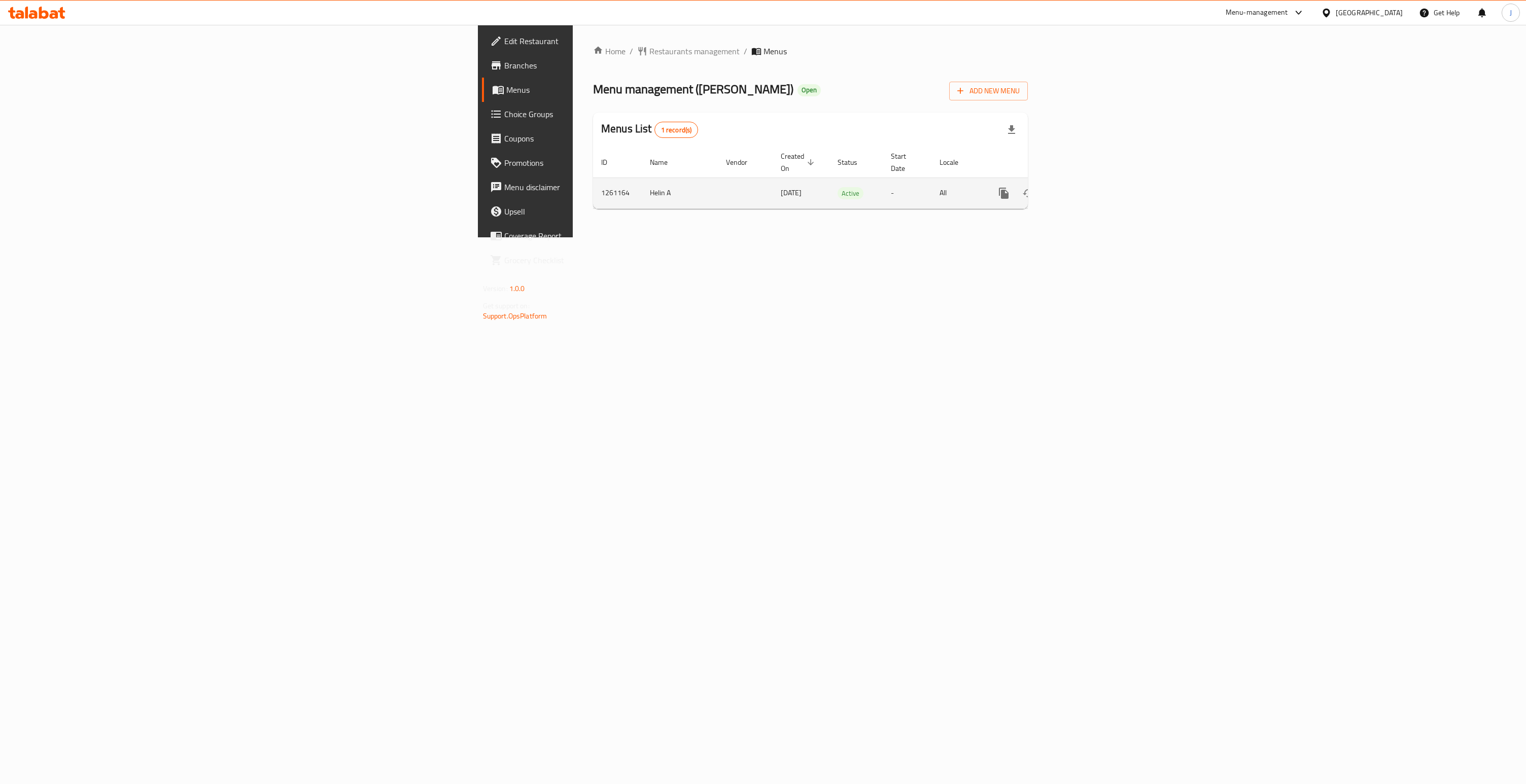
click at [593, 181] on td "1261164" at bounding box center [617, 193] width 48 height 31
copy td "1261164"
click at [1083, 187] on icon "enhanced table" at bounding box center [1077, 193] width 12 height 12
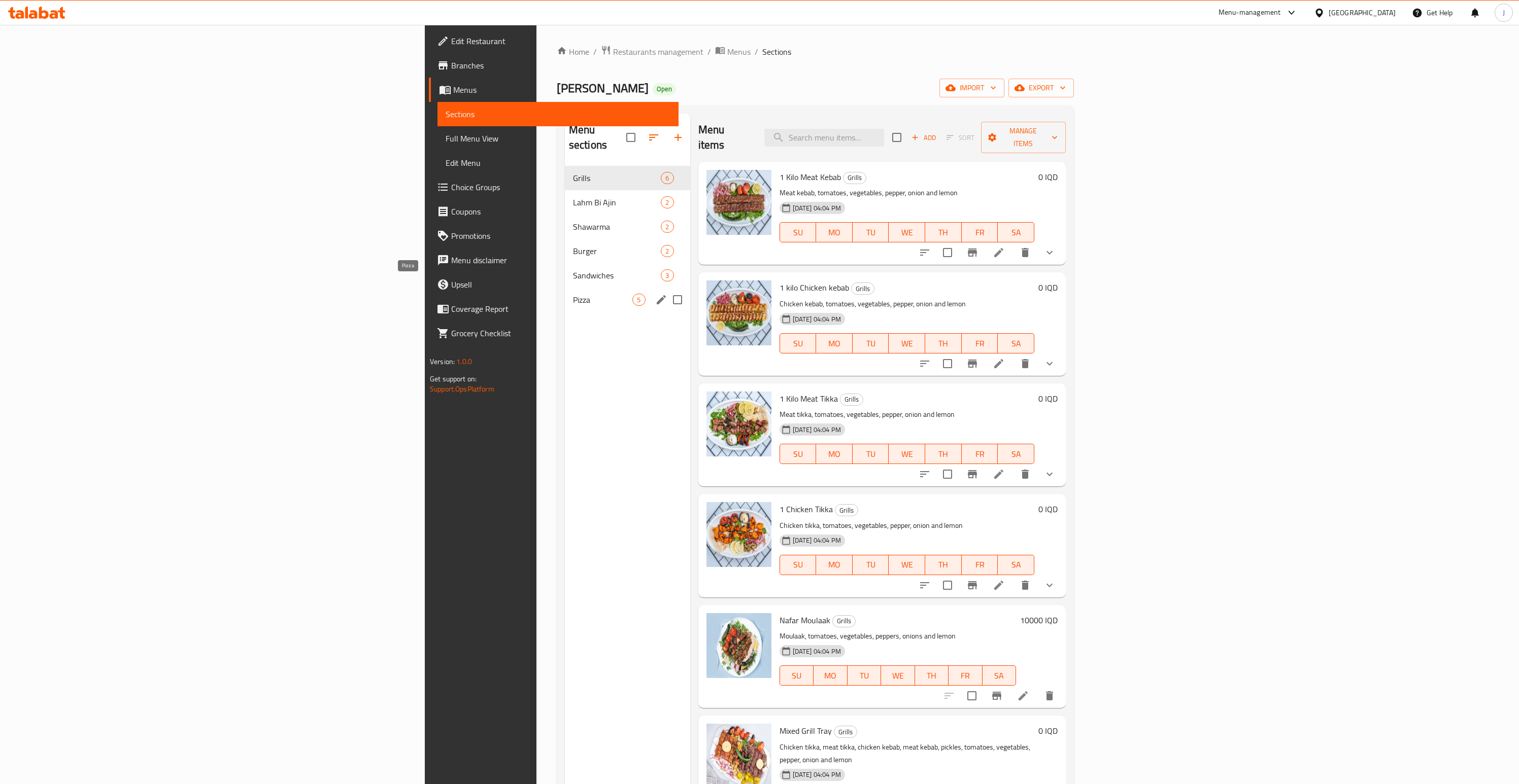
click at [573, 293] on span "Pizza" at bounding box center [603, 299] width 60 height 12
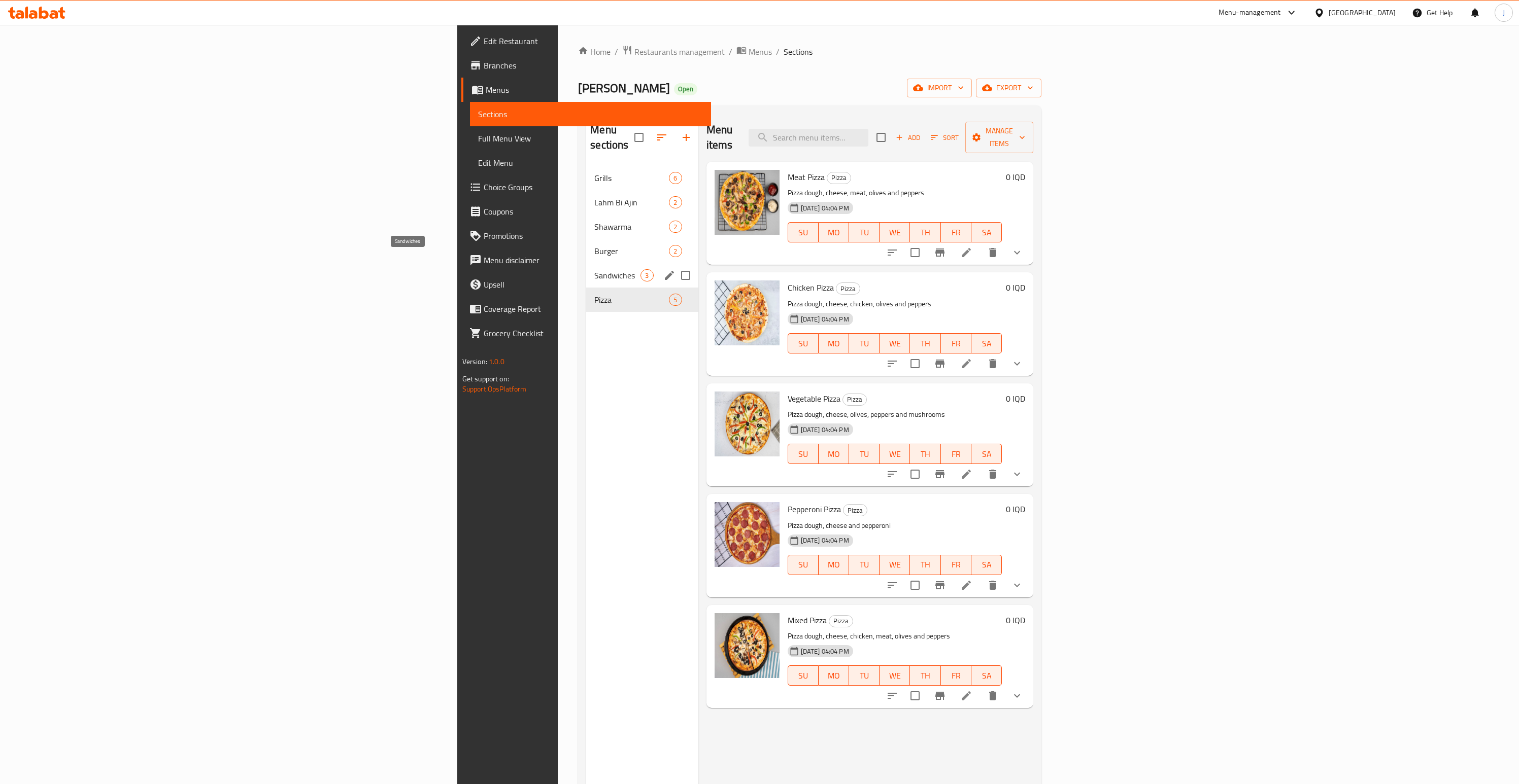
click at [594, 270] on span "Sandwiches" at bounding box center [617, 275] width 46 height 12
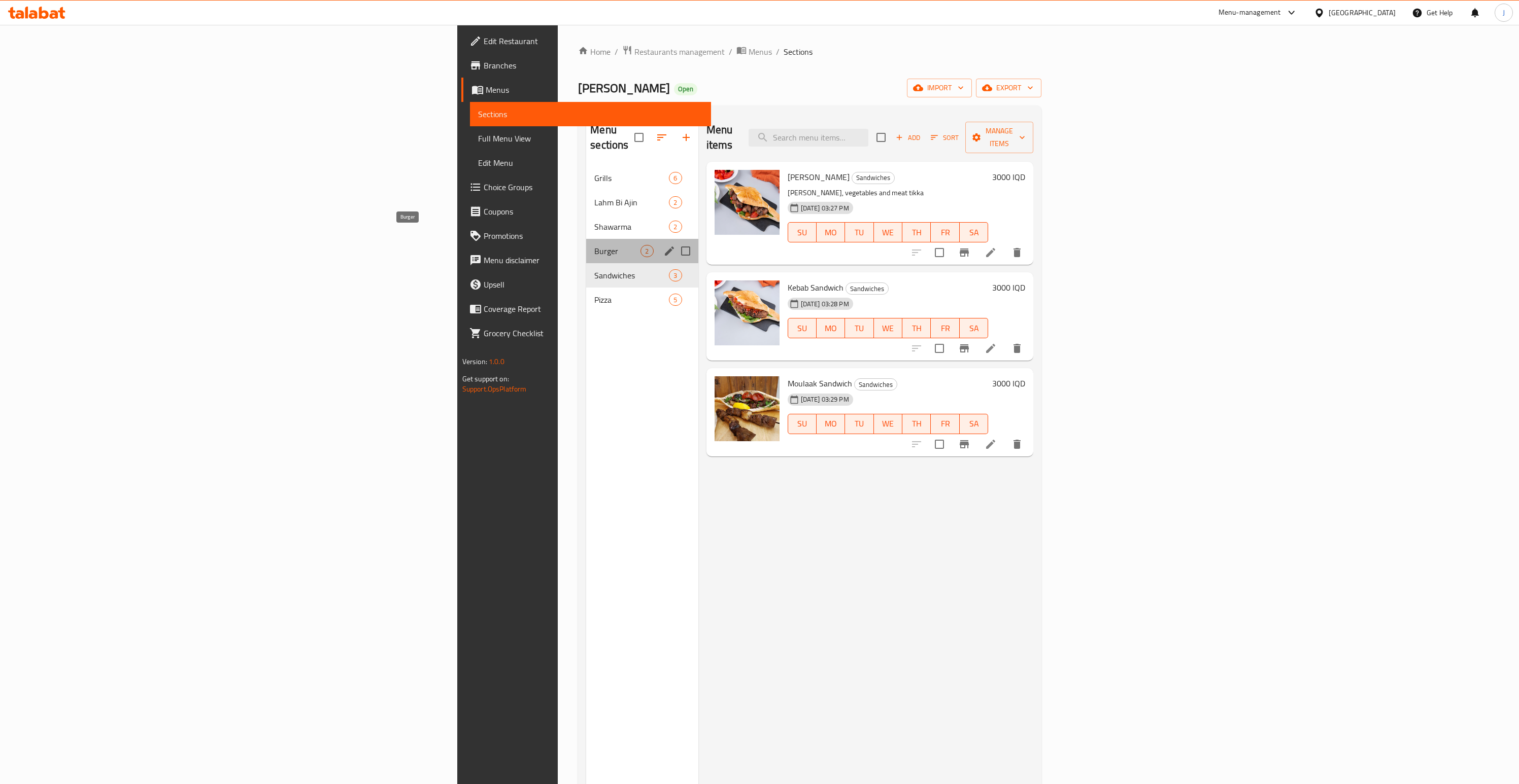
click at [594, 245] on span "Burger" at bounding box center [617, 251] width 46 height 12
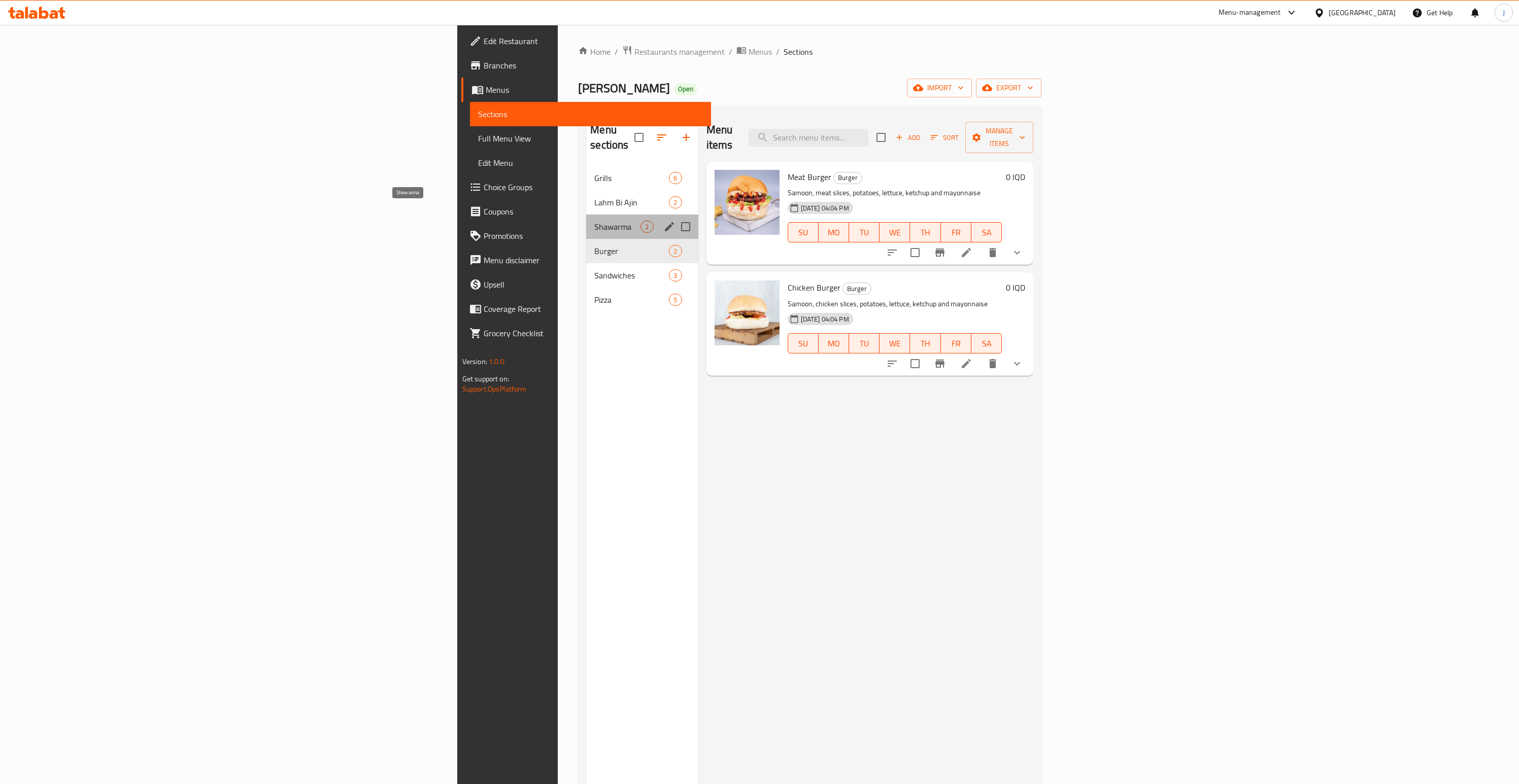
click at [594, 220] on span "Shawarma" at bounding box center [617, 226] width 46 height 12
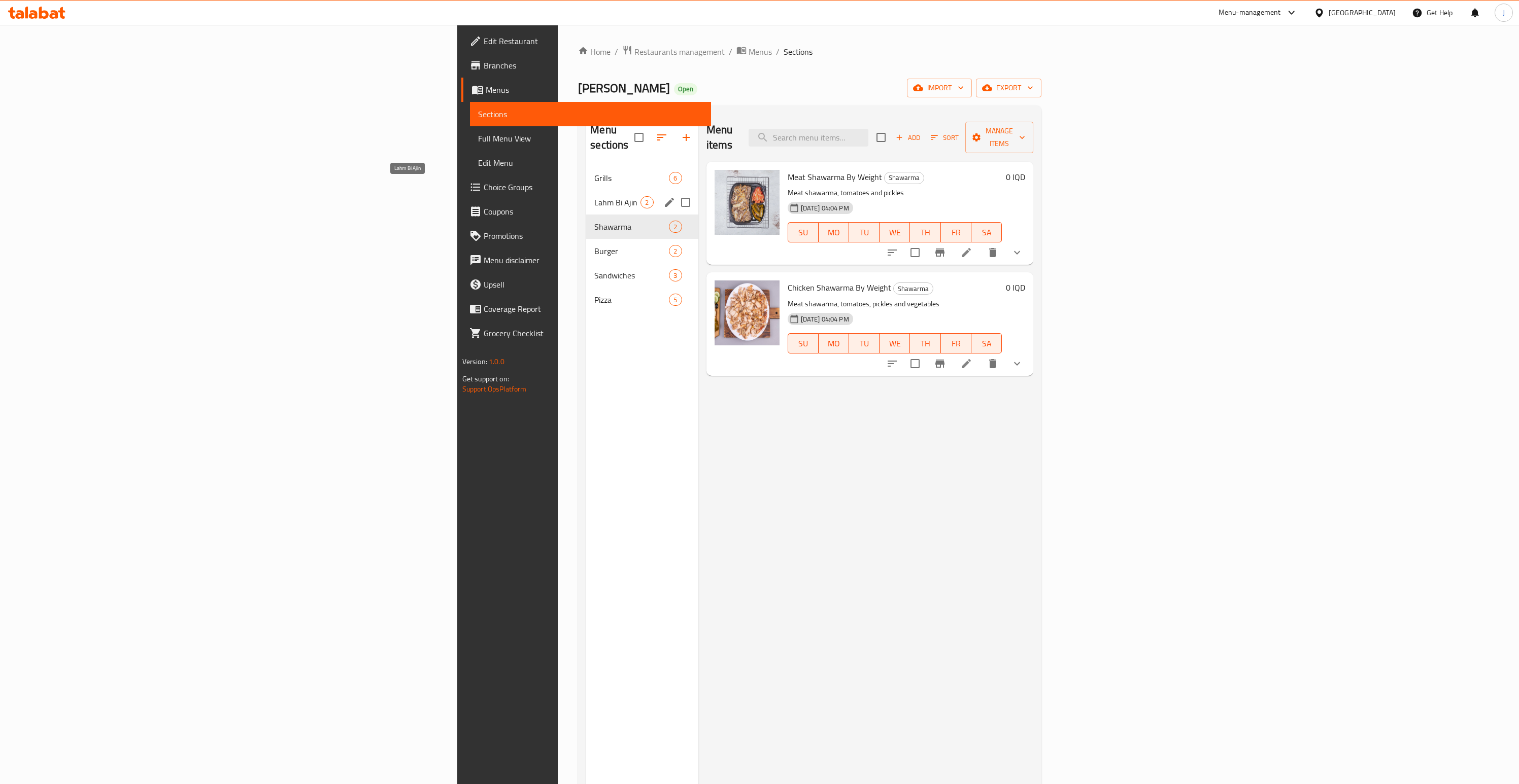
click at [594, 196] on span "Lahm Bi Ajin" at bounding box center [617, 202] width 46 height 12
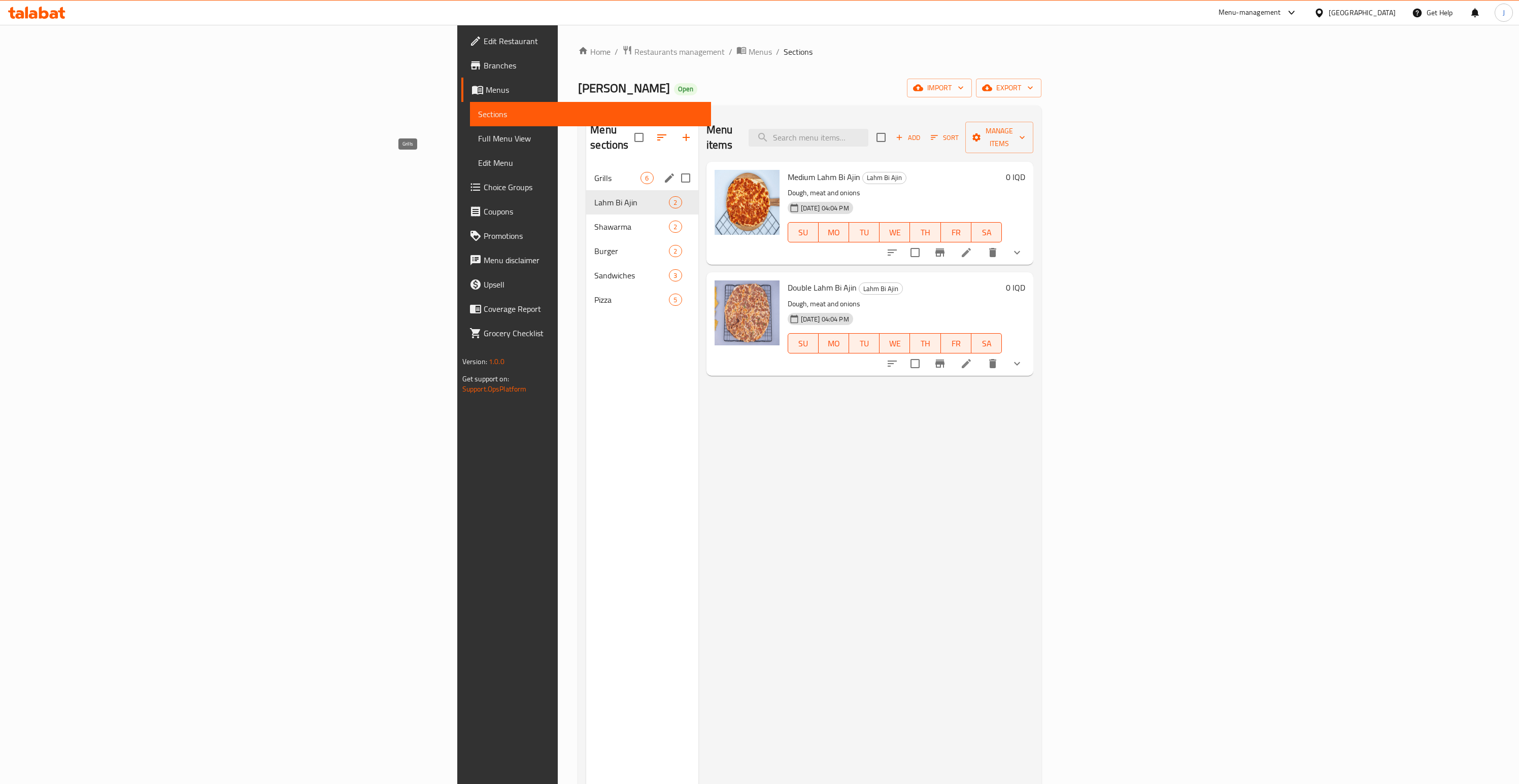
click at [594, 172] on span "Grills" at bounding box center [617, 178] width 46 height 12
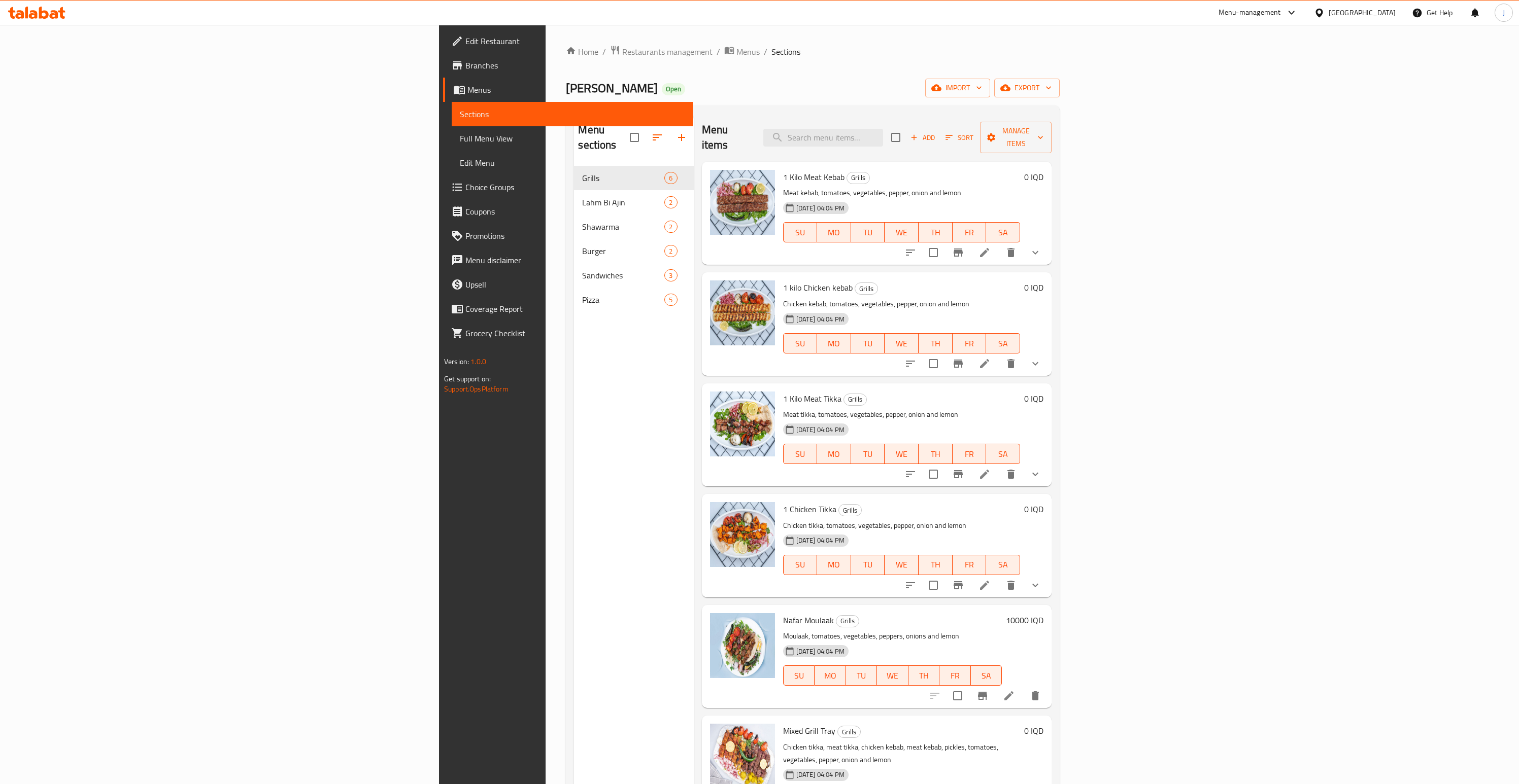
click at [998, 355] on li at bounding box center [984, 364] width 28 height 18
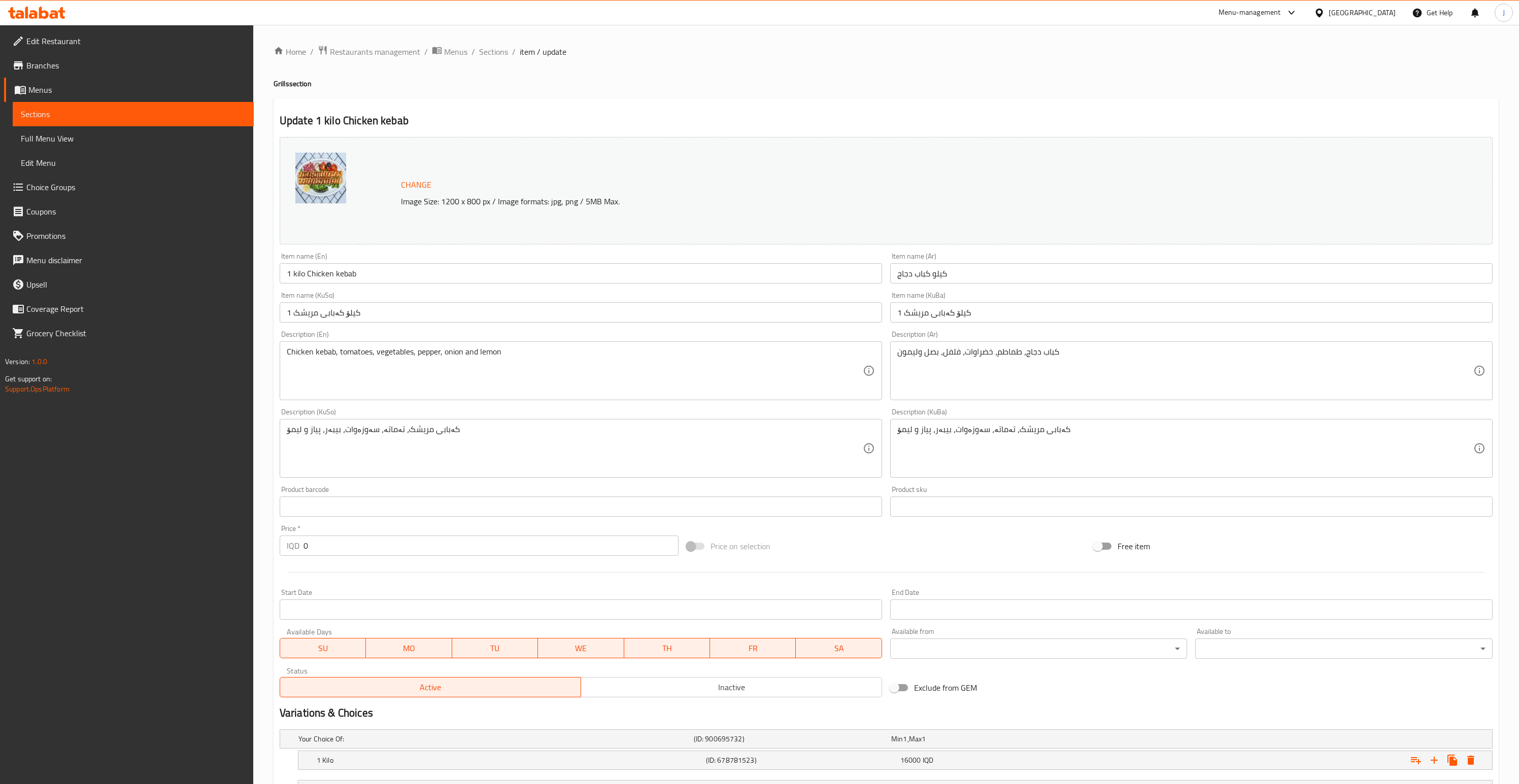
click at [296, 270] on input "1 kilo Chicken kebab" at bounding box center [581, 273] width 603 height 20
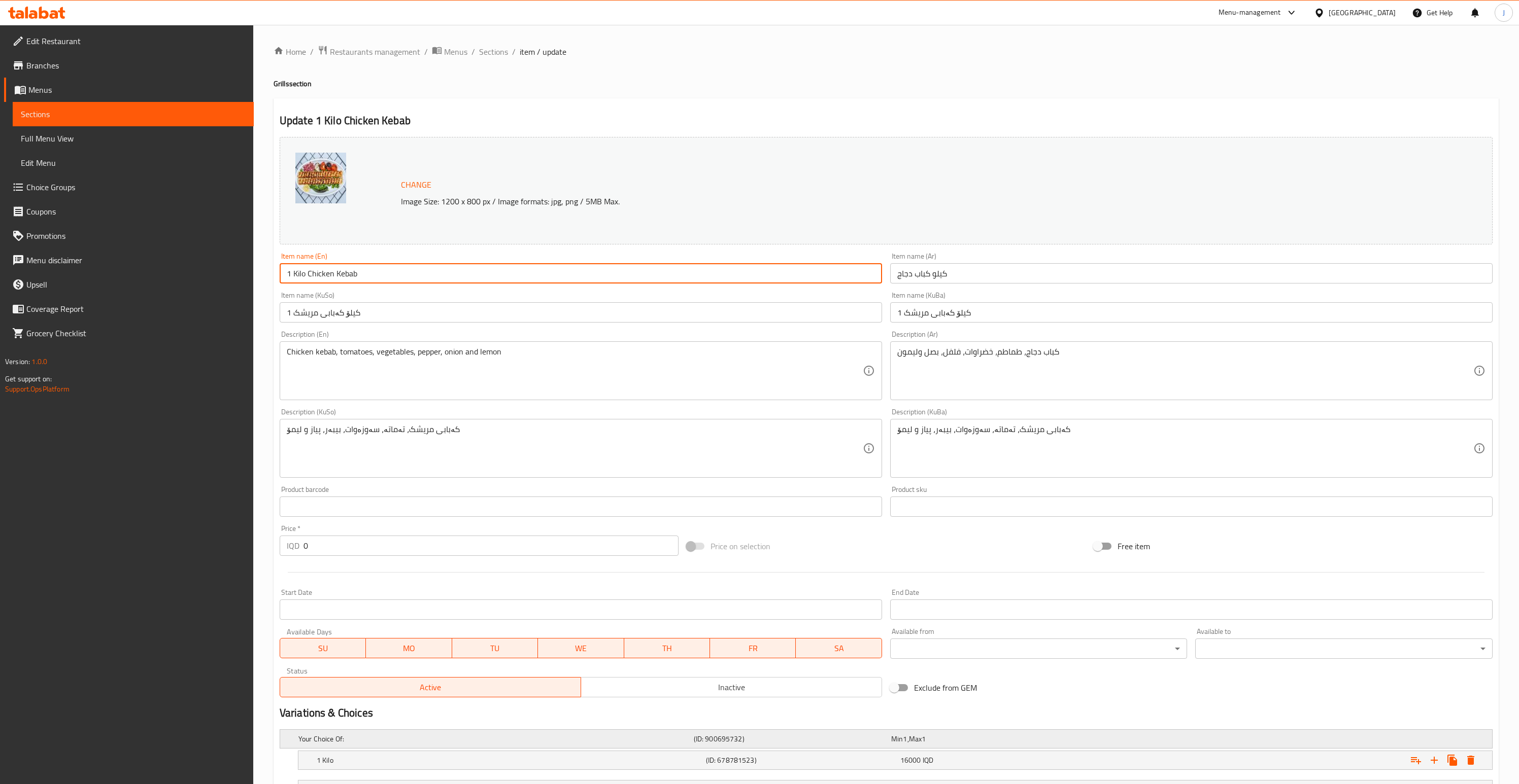
scroll to position [145, 0]
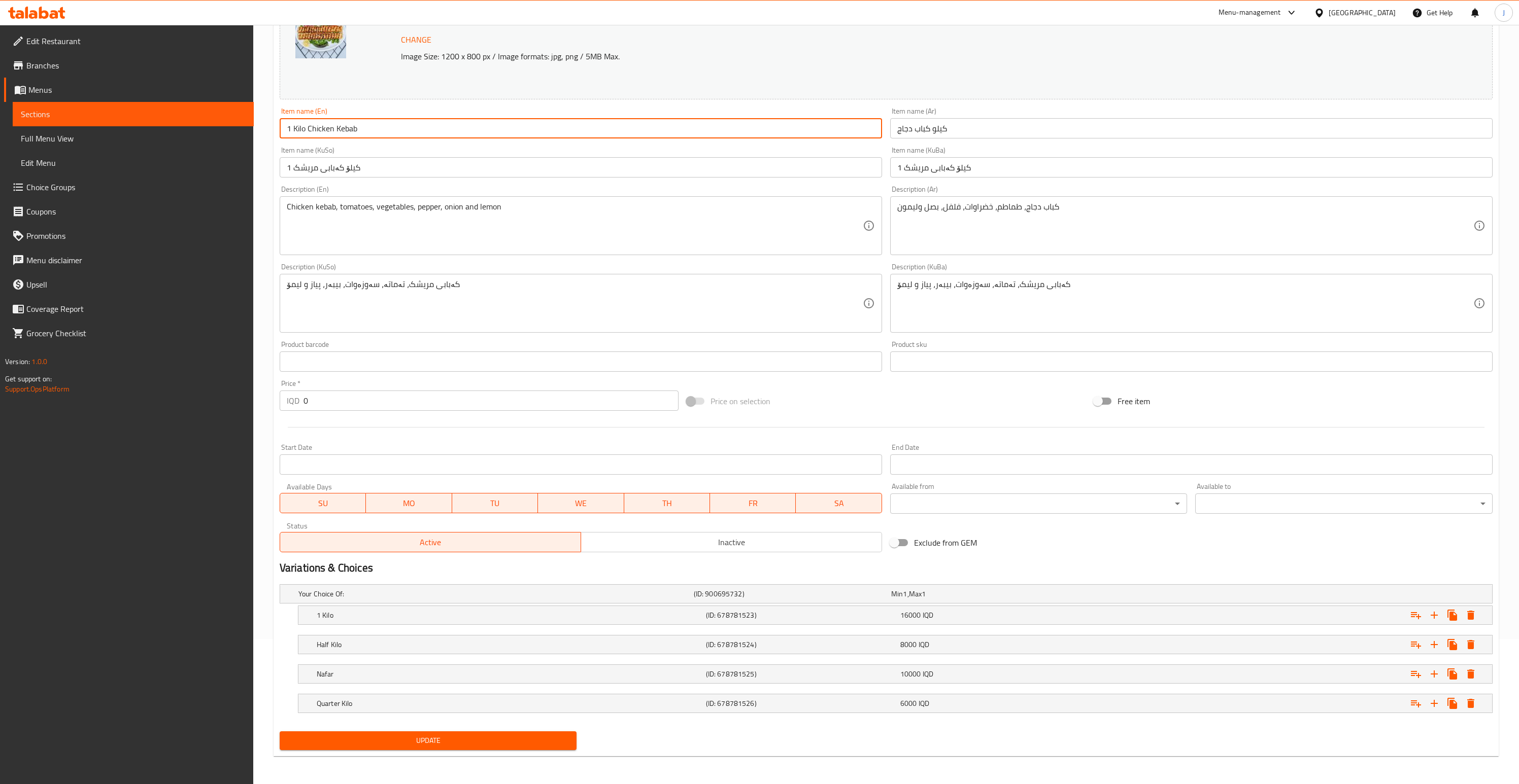
type input "1 Kilo Chicken Kebab"
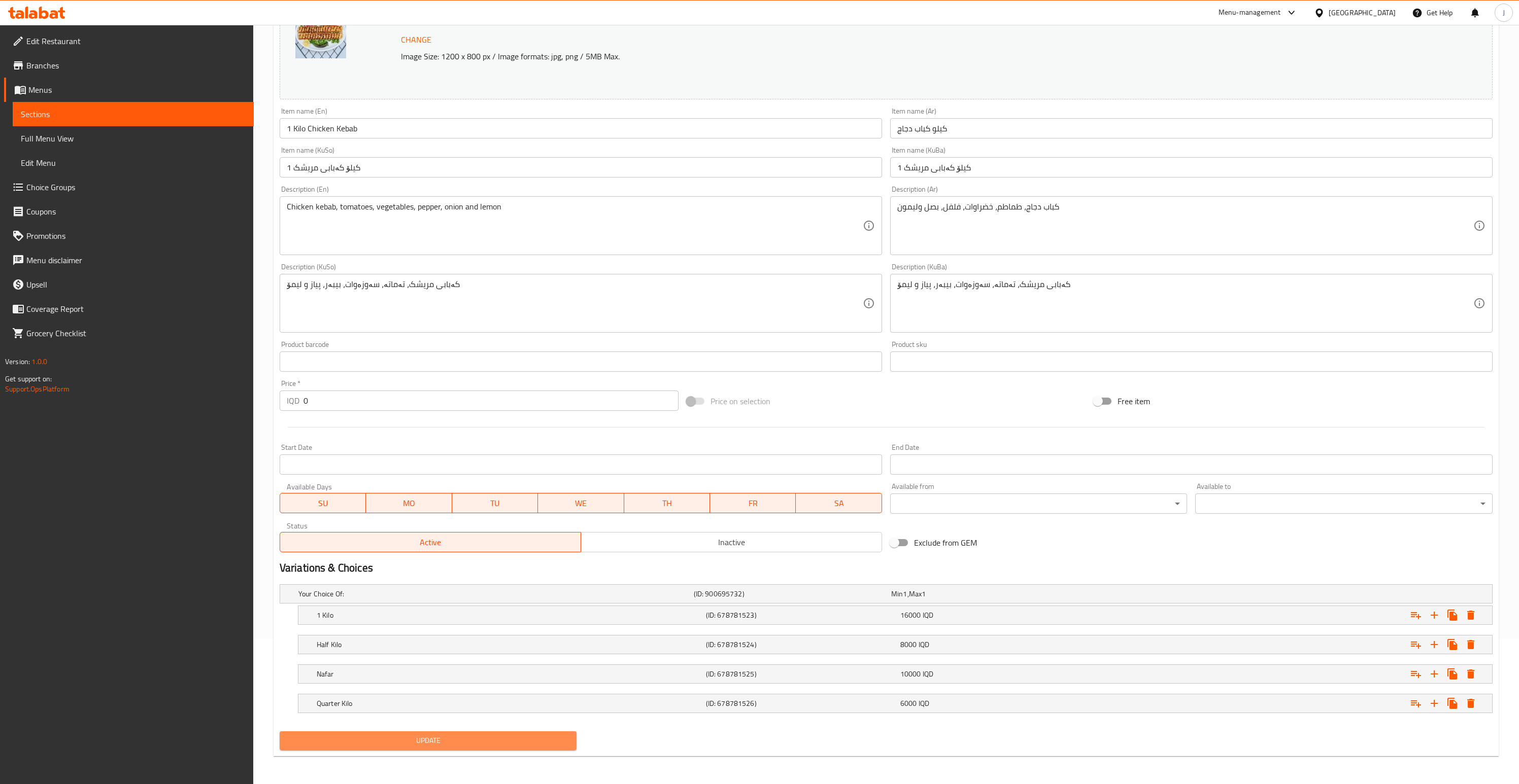
click at [433, 745] on span "Update" at bounding box center [428, 741] width 281 height 13
